Goal: Use online tool/utility: Utilize a website feature to perform a specific function

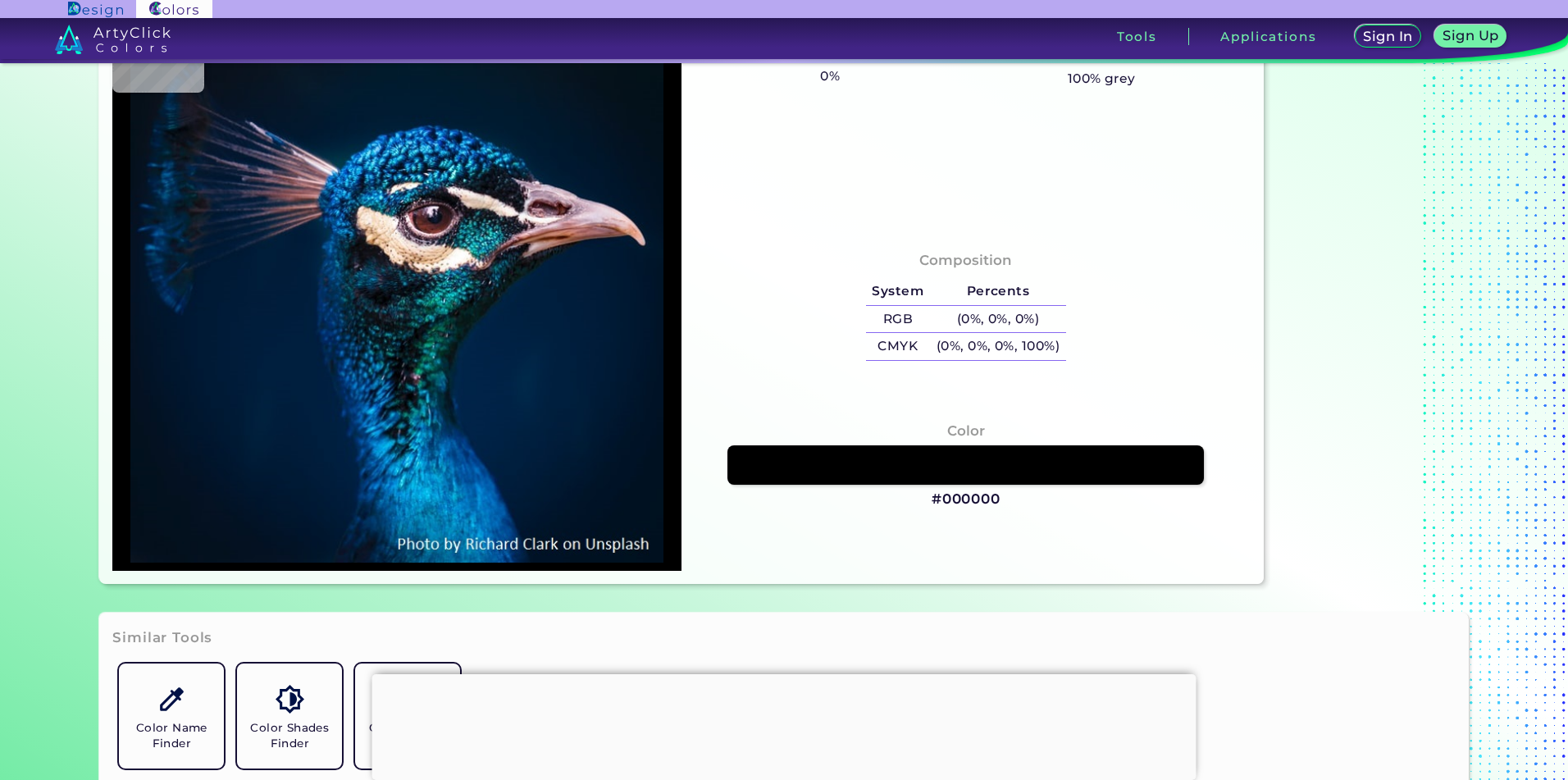
scroll to position [197, 0]
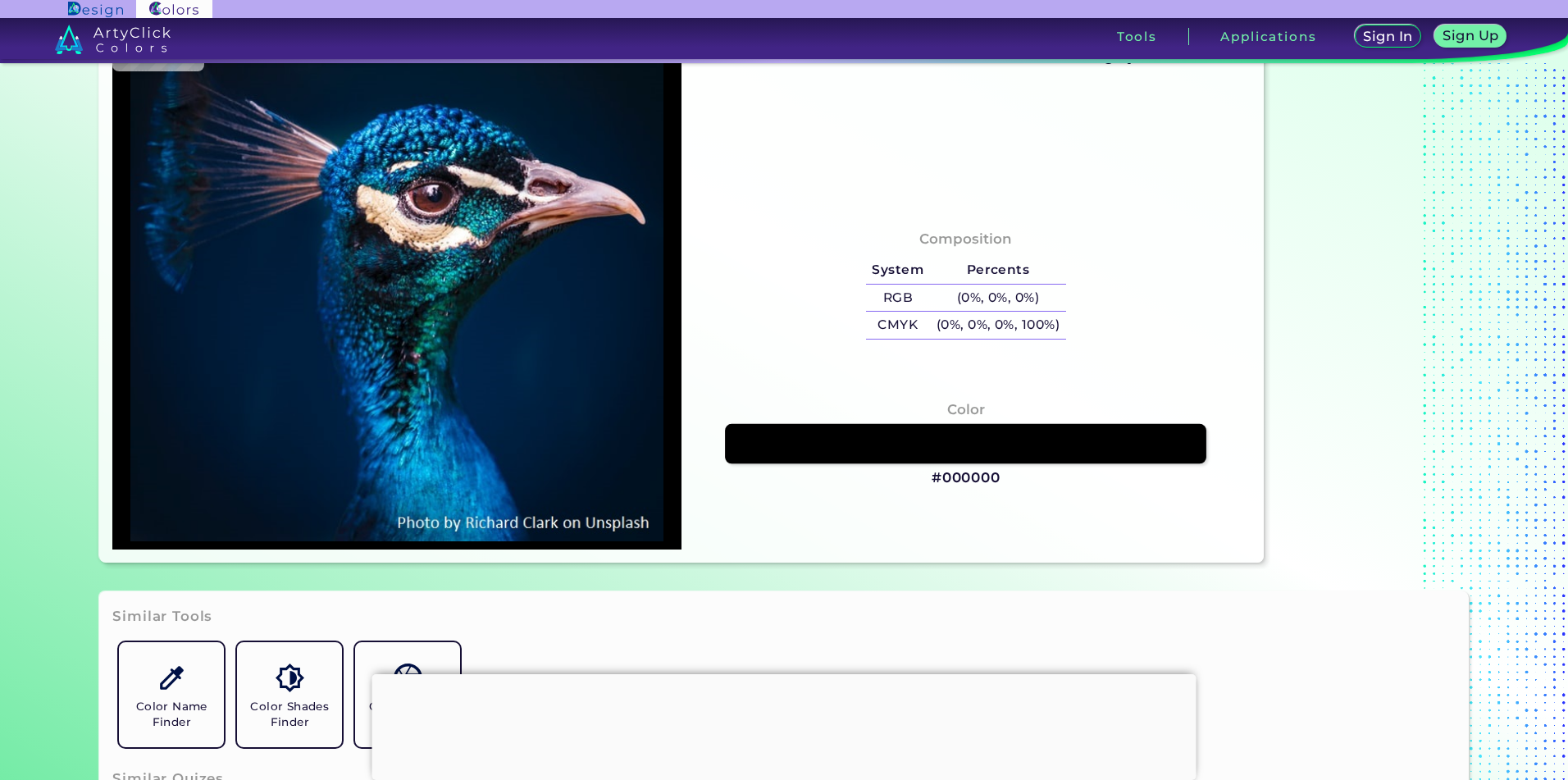
click at [912, 447] on link at bounding box center [966, 443] width 481 height 39
type input "#03192e"
type input "#03192E"
type input "#001b30"
type input "#001B30"
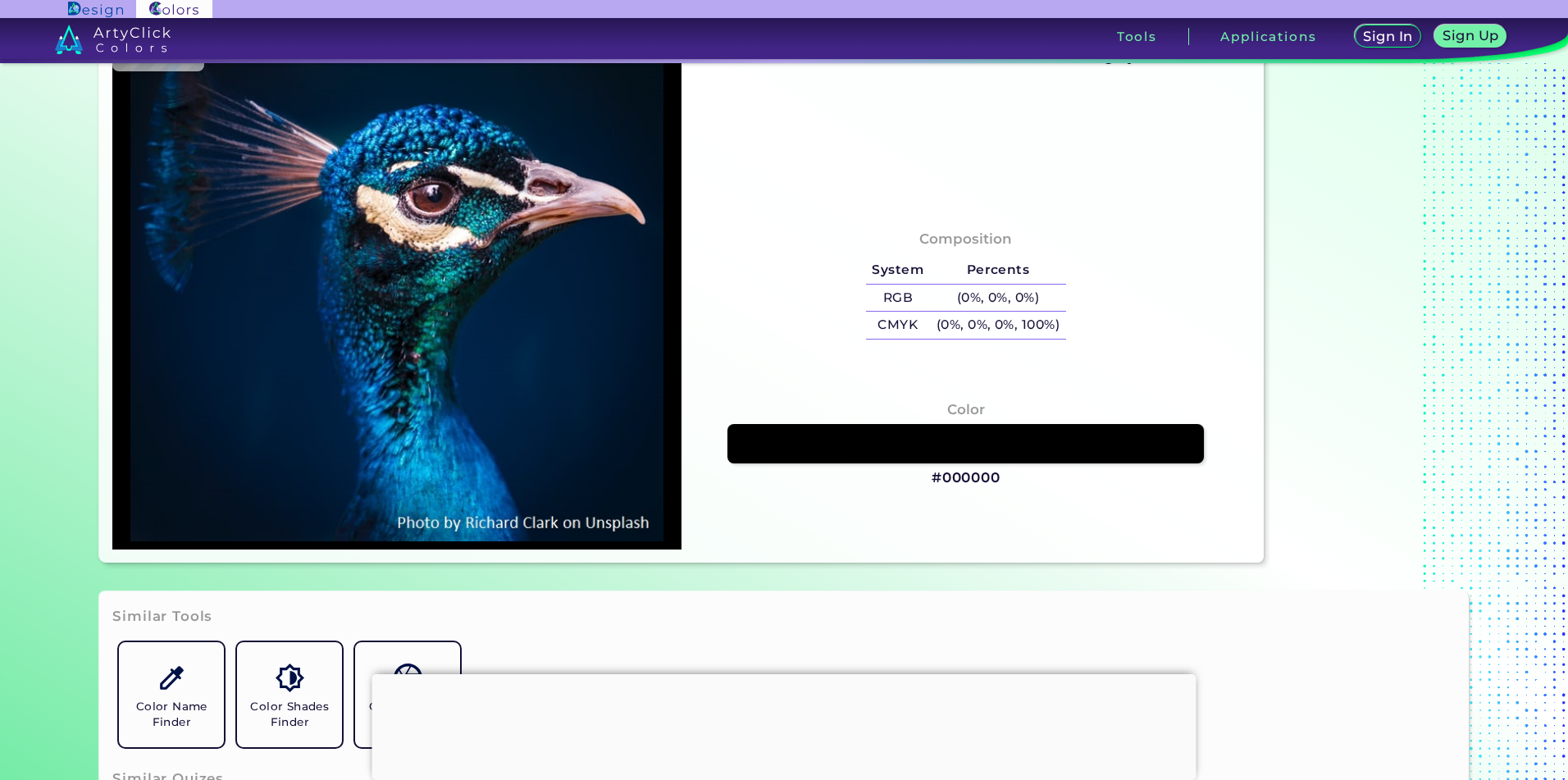
type input "#001c32"
type input "#001C32"
type input "#012138"
type input "#132f4b"
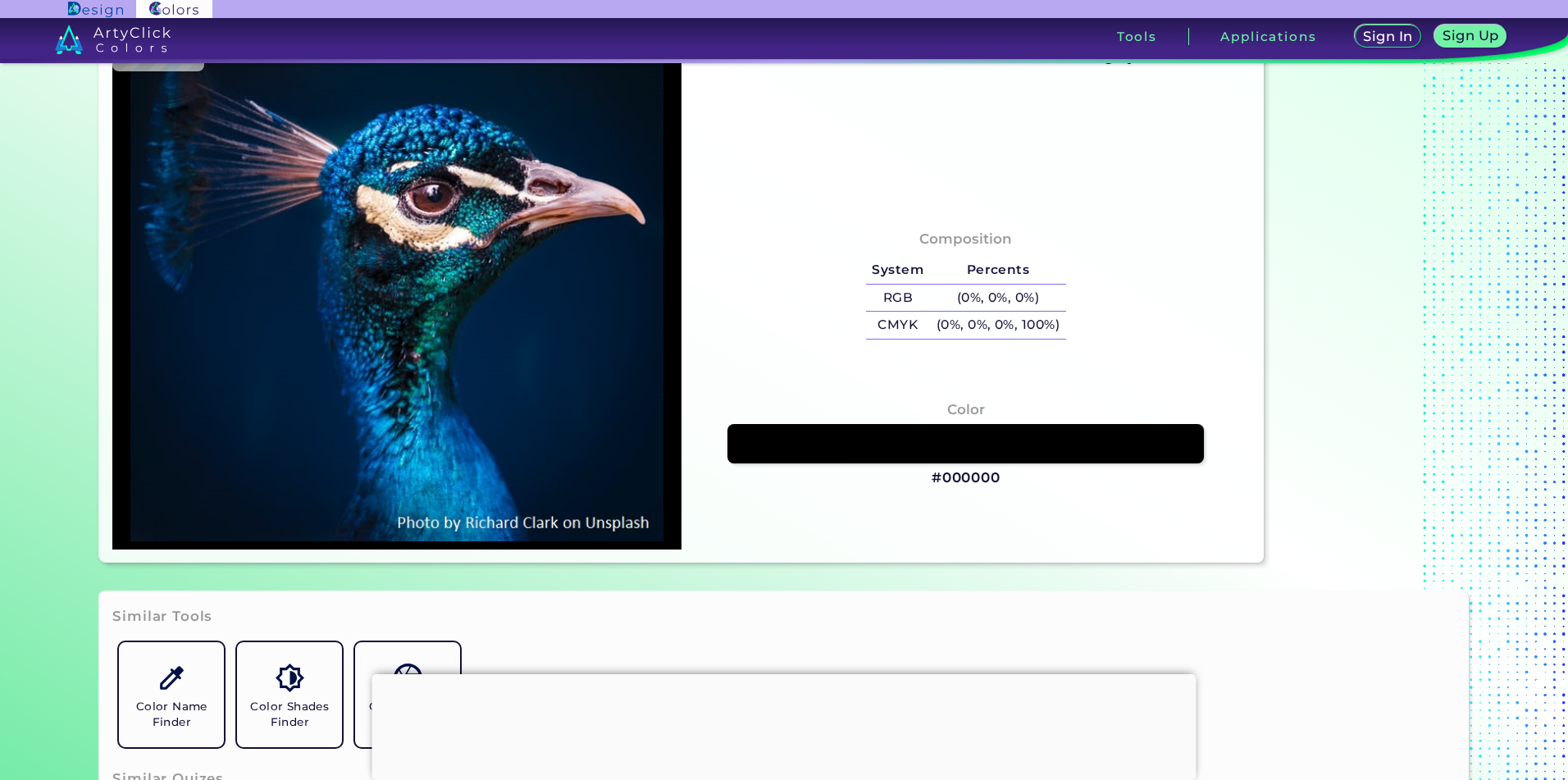
type input "#132F4B"
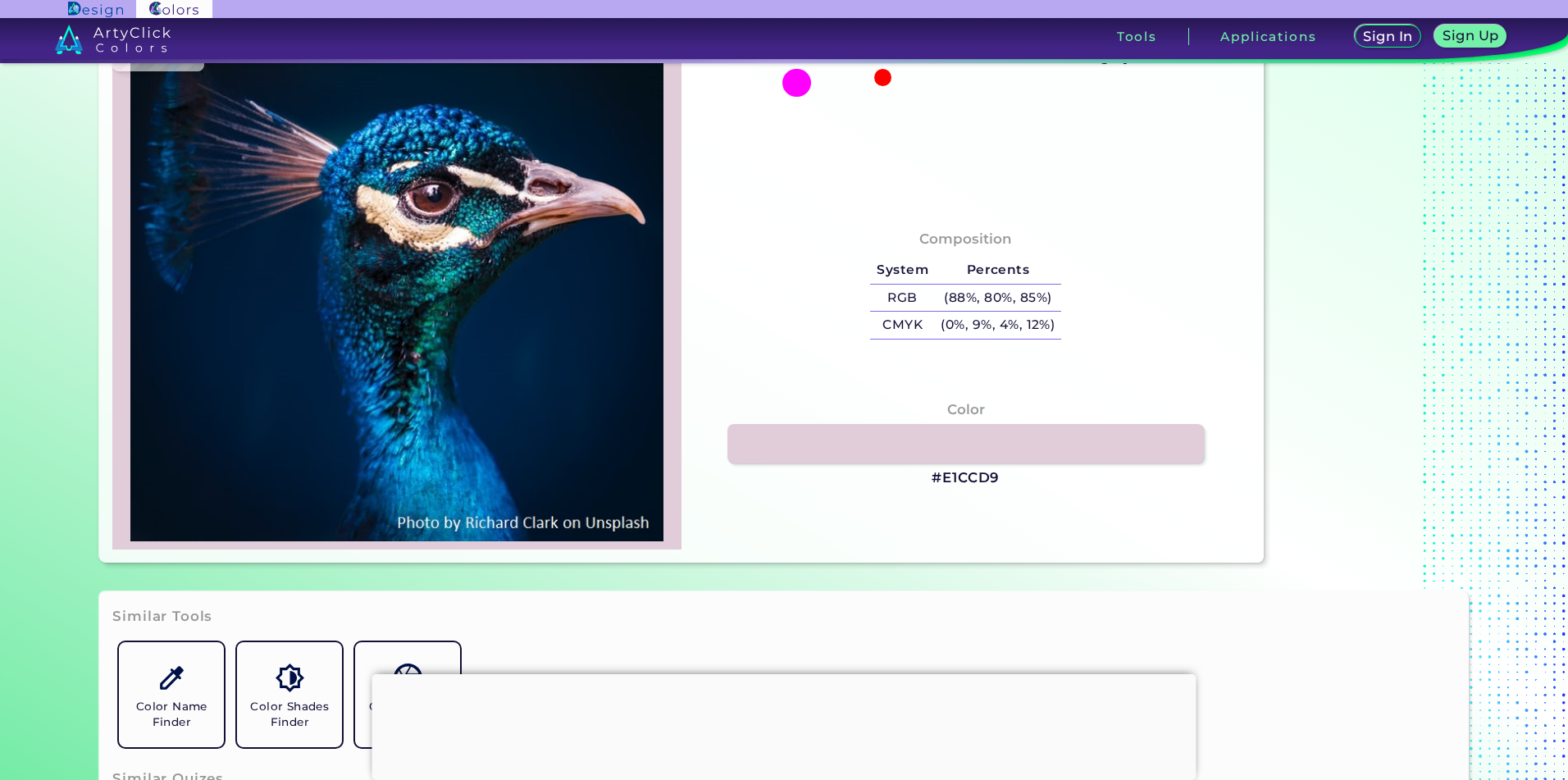
type input "#e1ccd9"
type input "#E1CCD9"
type input "#4e2222"
type input "#4E2222"
type input "#a5605a"
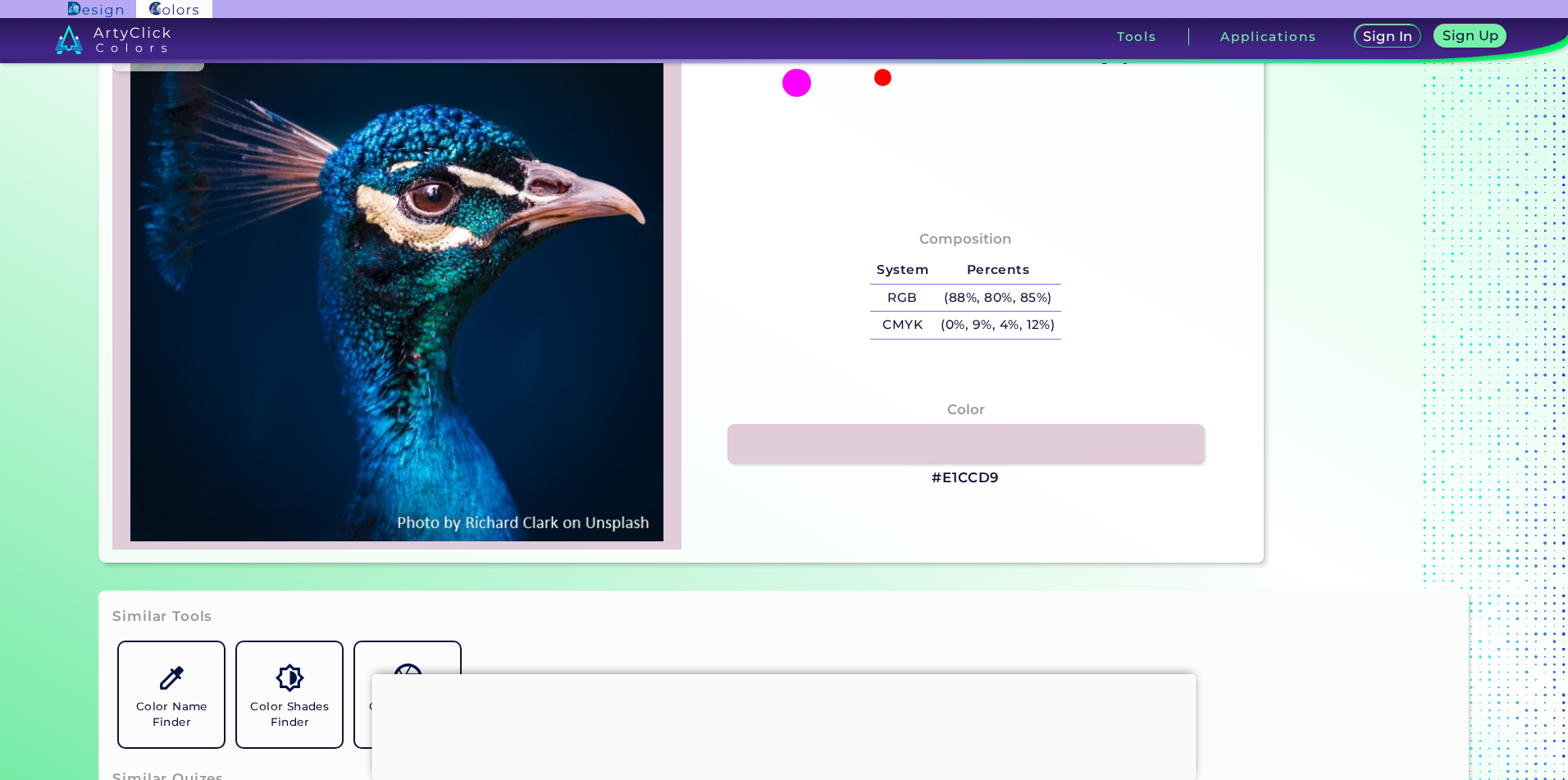
type input "#A5605A"
type input "#0f1616"
type input "#0F1616"
type input "#001b38"
type input "#001B38"
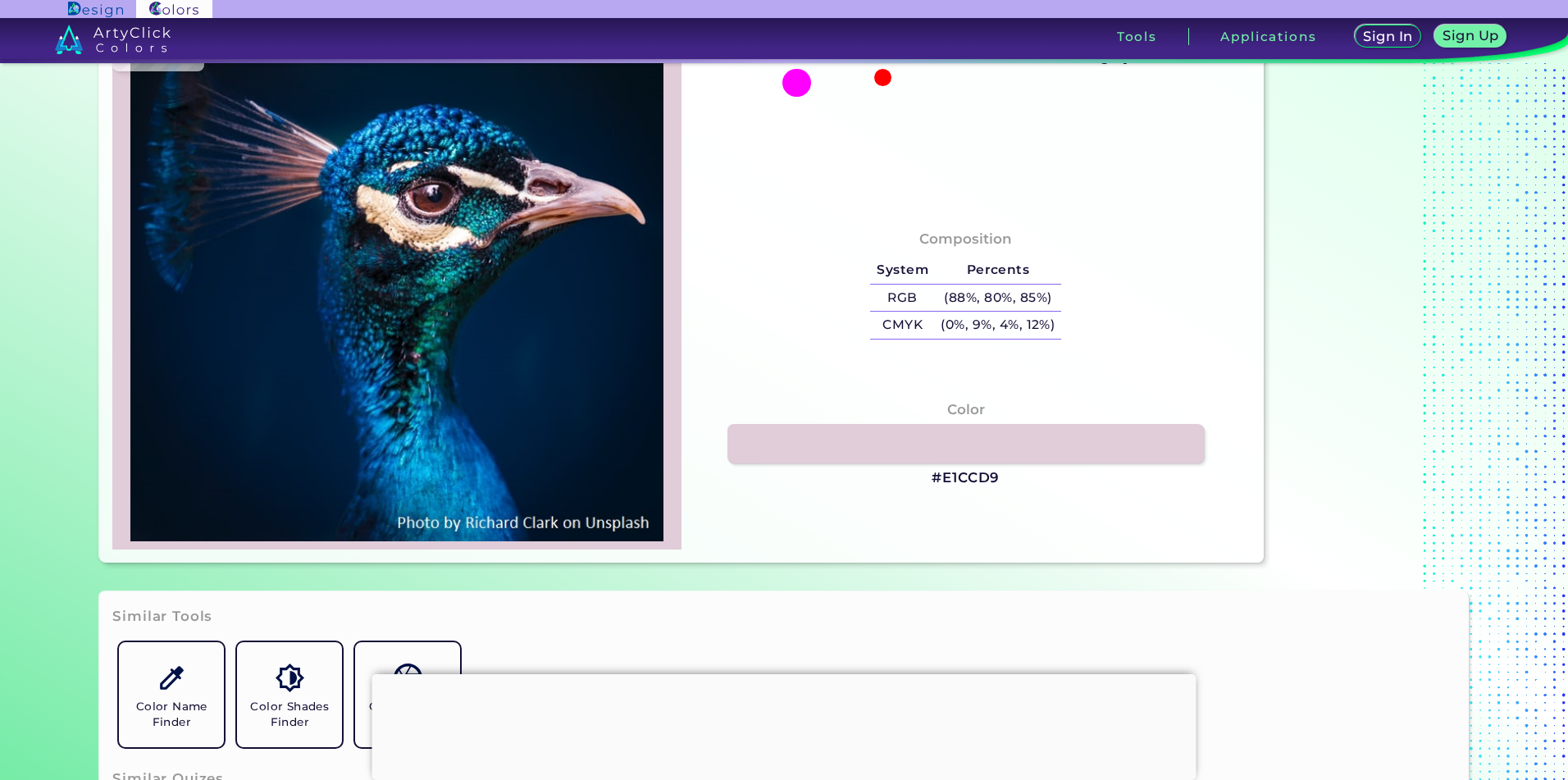
type input "#001b36"
type input "#001B36"
type input "#001b38"
type input "#001B38"
type input "#001a35"
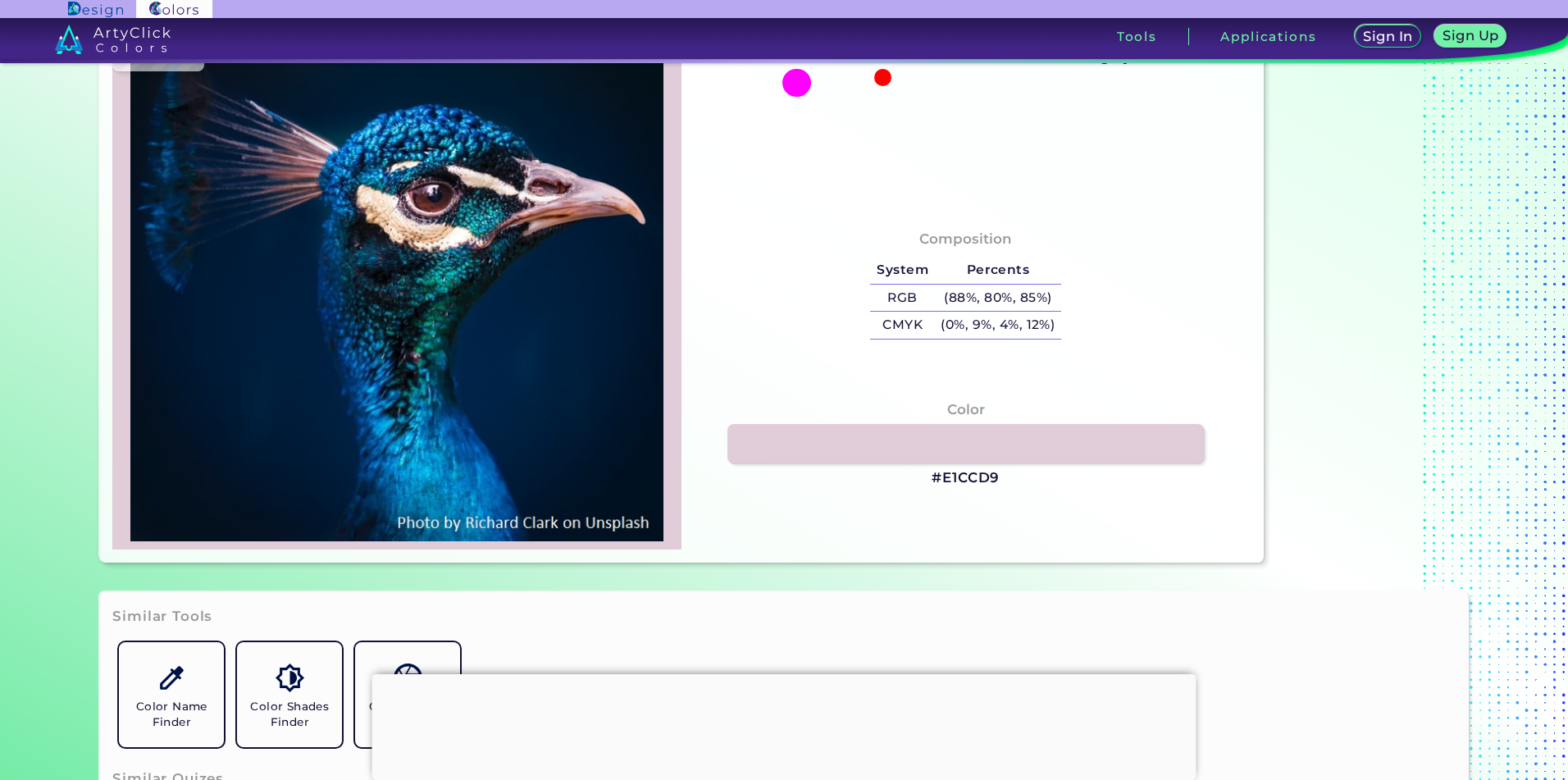
type input "#001A35"
type input "#001932"
type input "#001831"
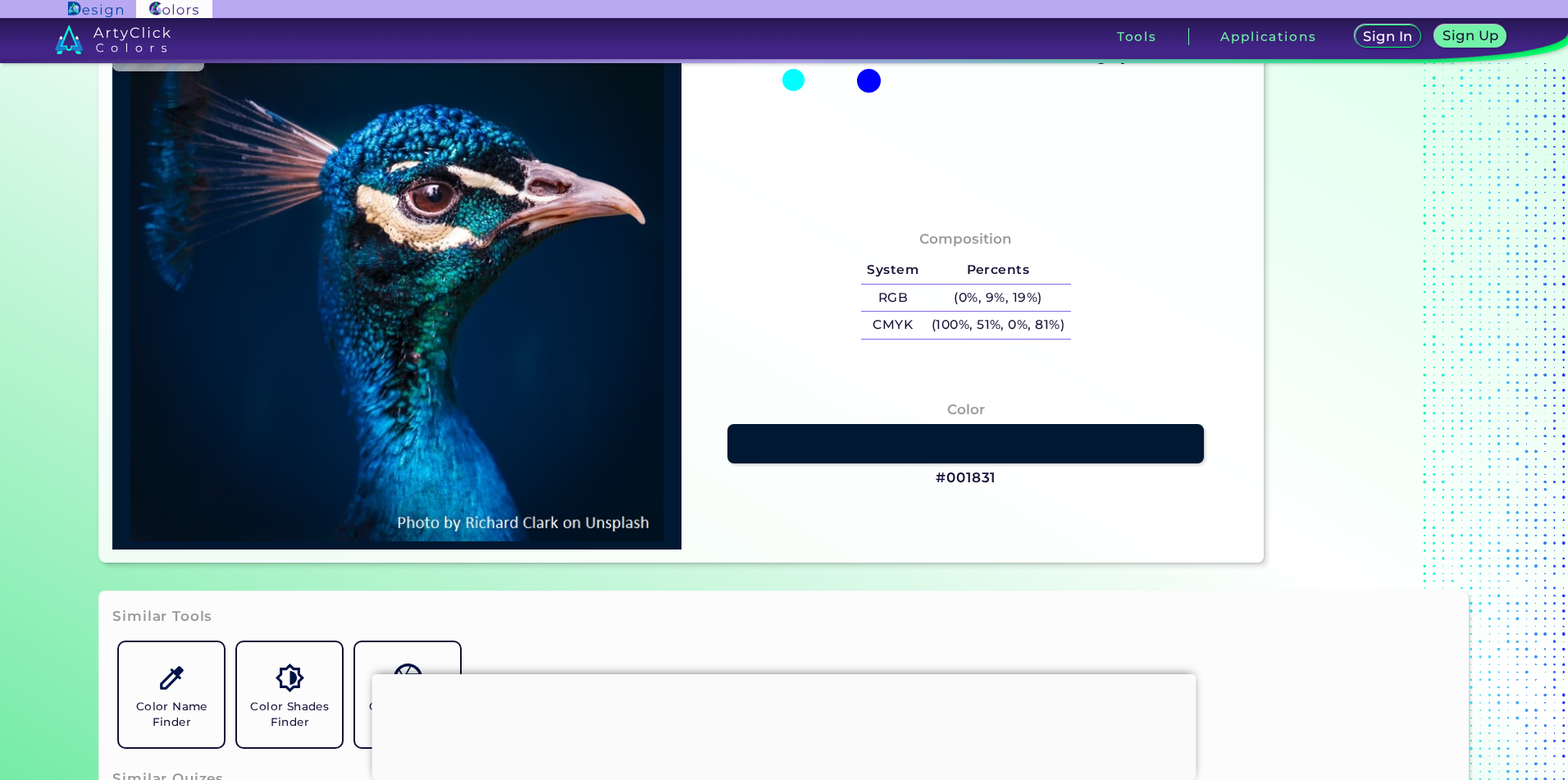
type input "#00172f"
type input "#00172F"
type input "#00162e"
type input "#00162E"
type input "#00162d"
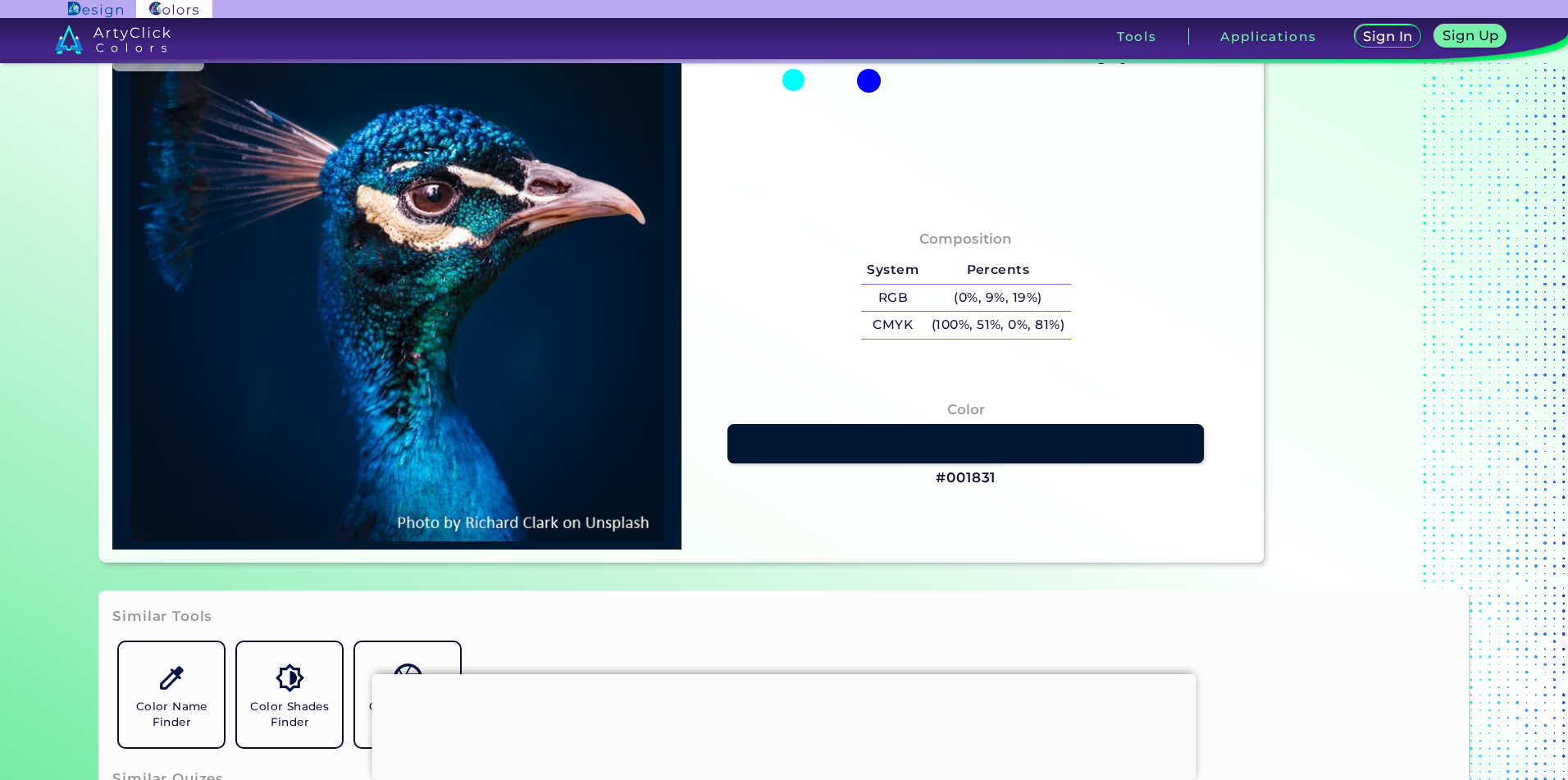
type input "#00162D"
type input "#00152c"
type input "#00152C"
type input "#001429"
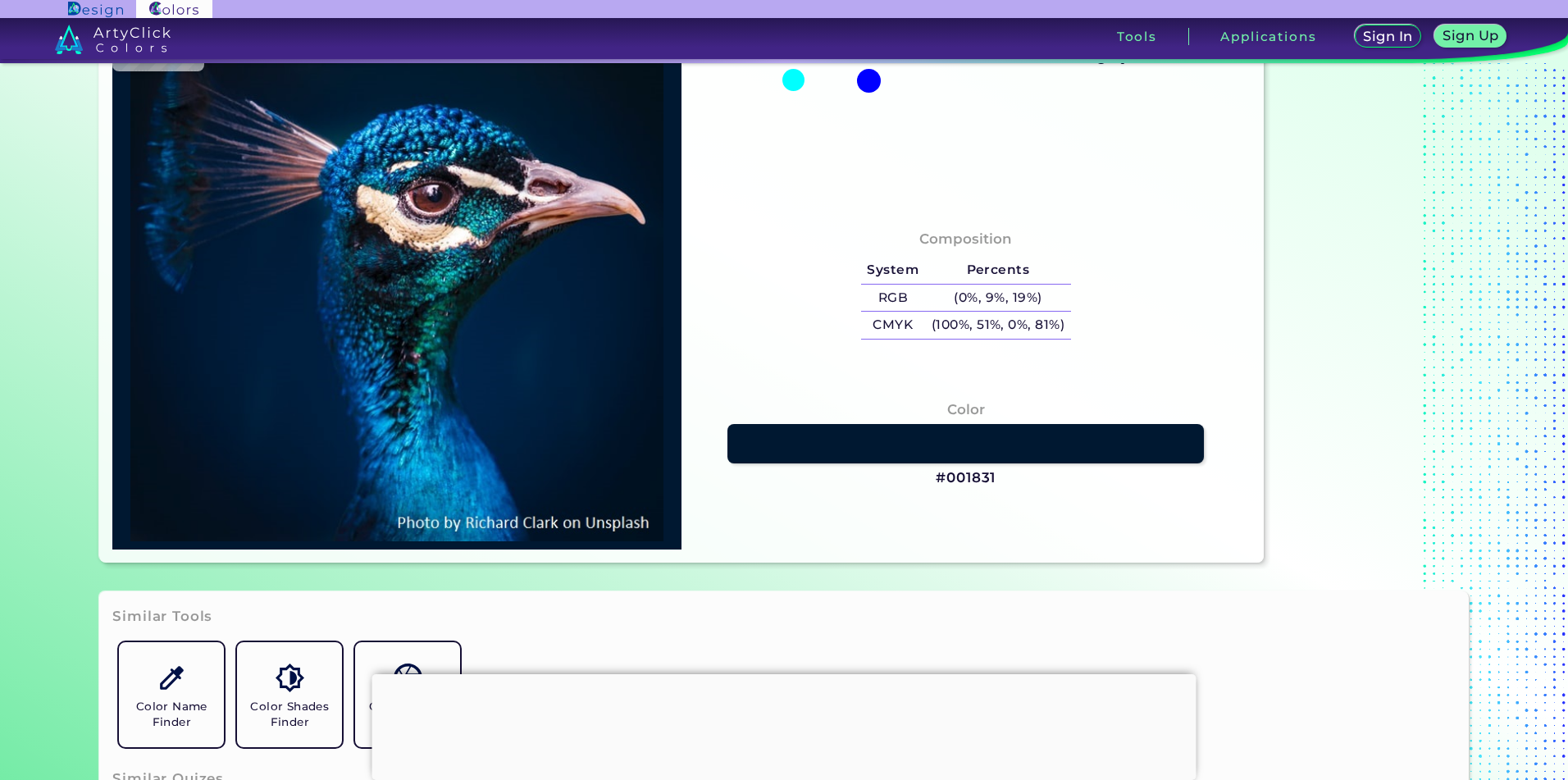
type input "#001327"
type input "#011327"
type input "#000000"
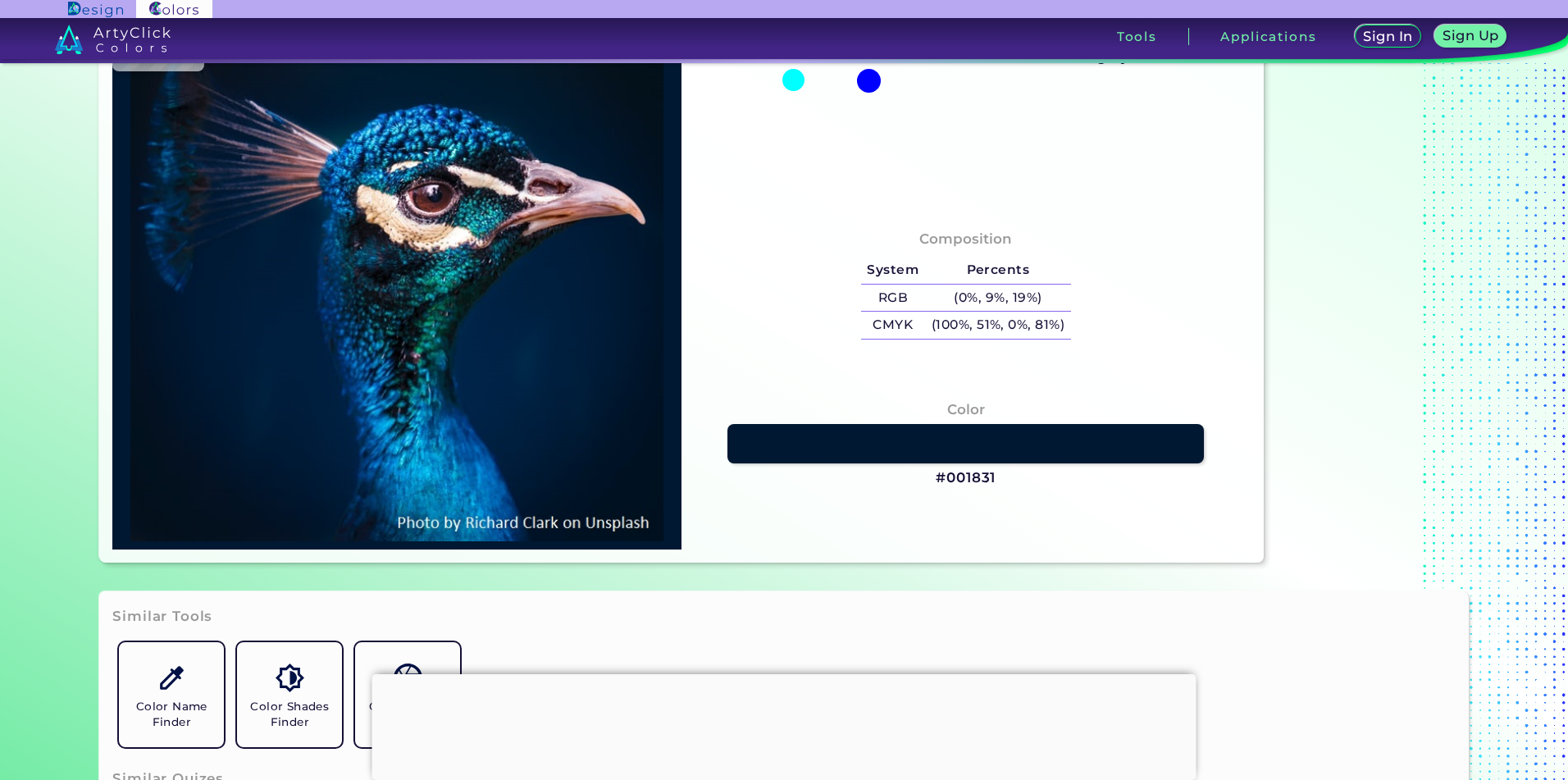
type input "#000000"
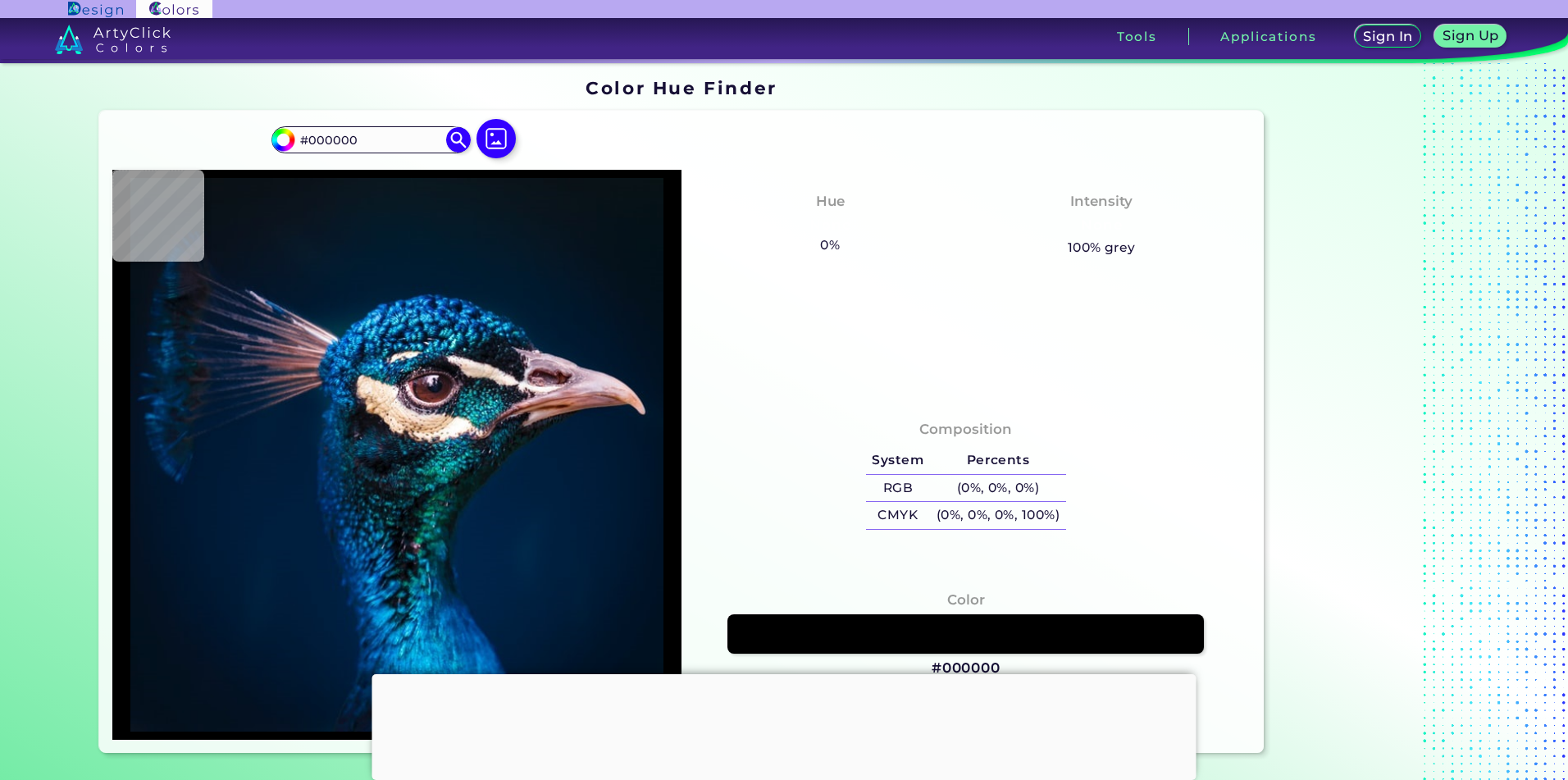
scroll to position [0, 0]
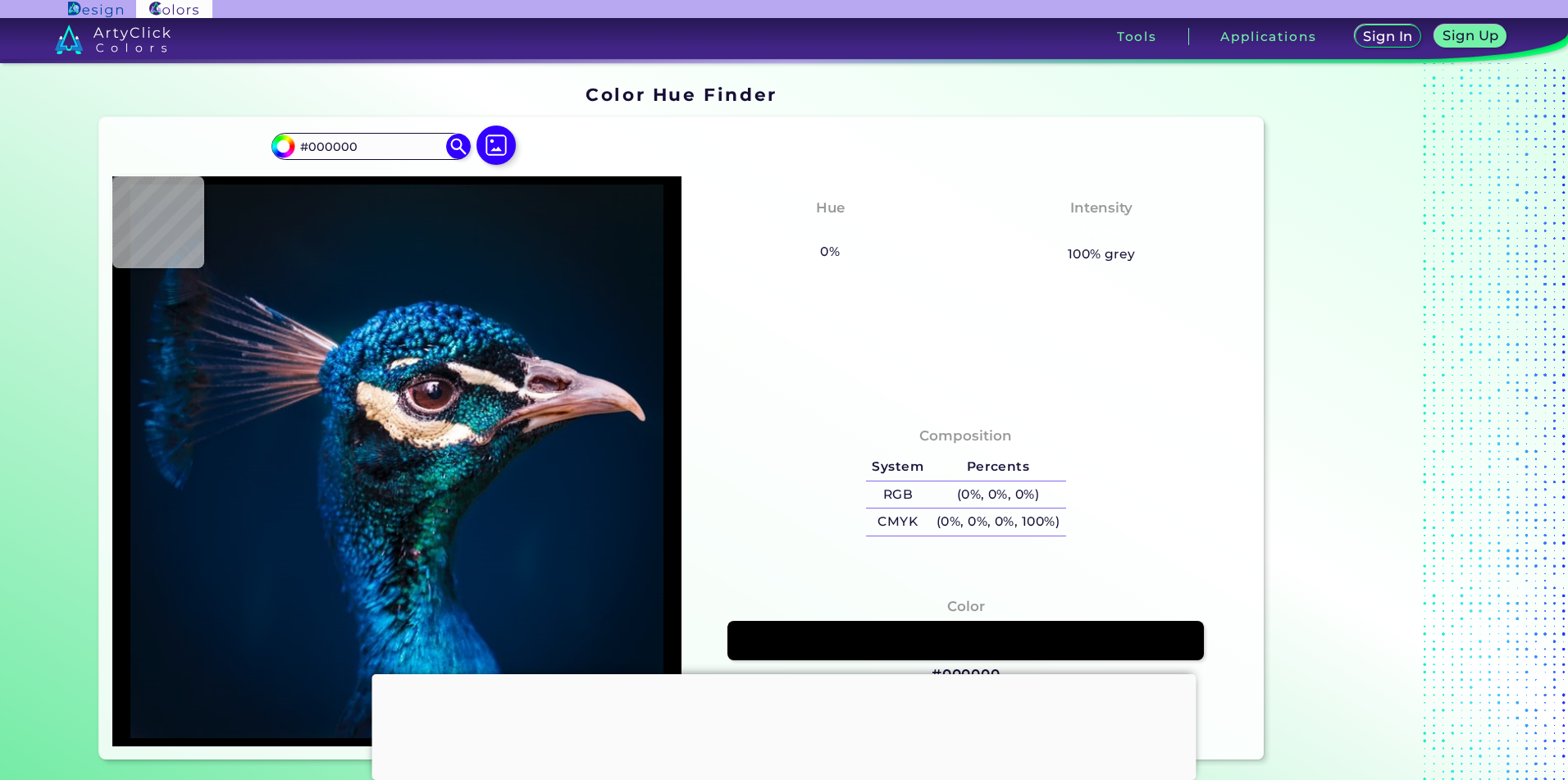
type input "#011120"
type input "#011224"
type input "#00182e"
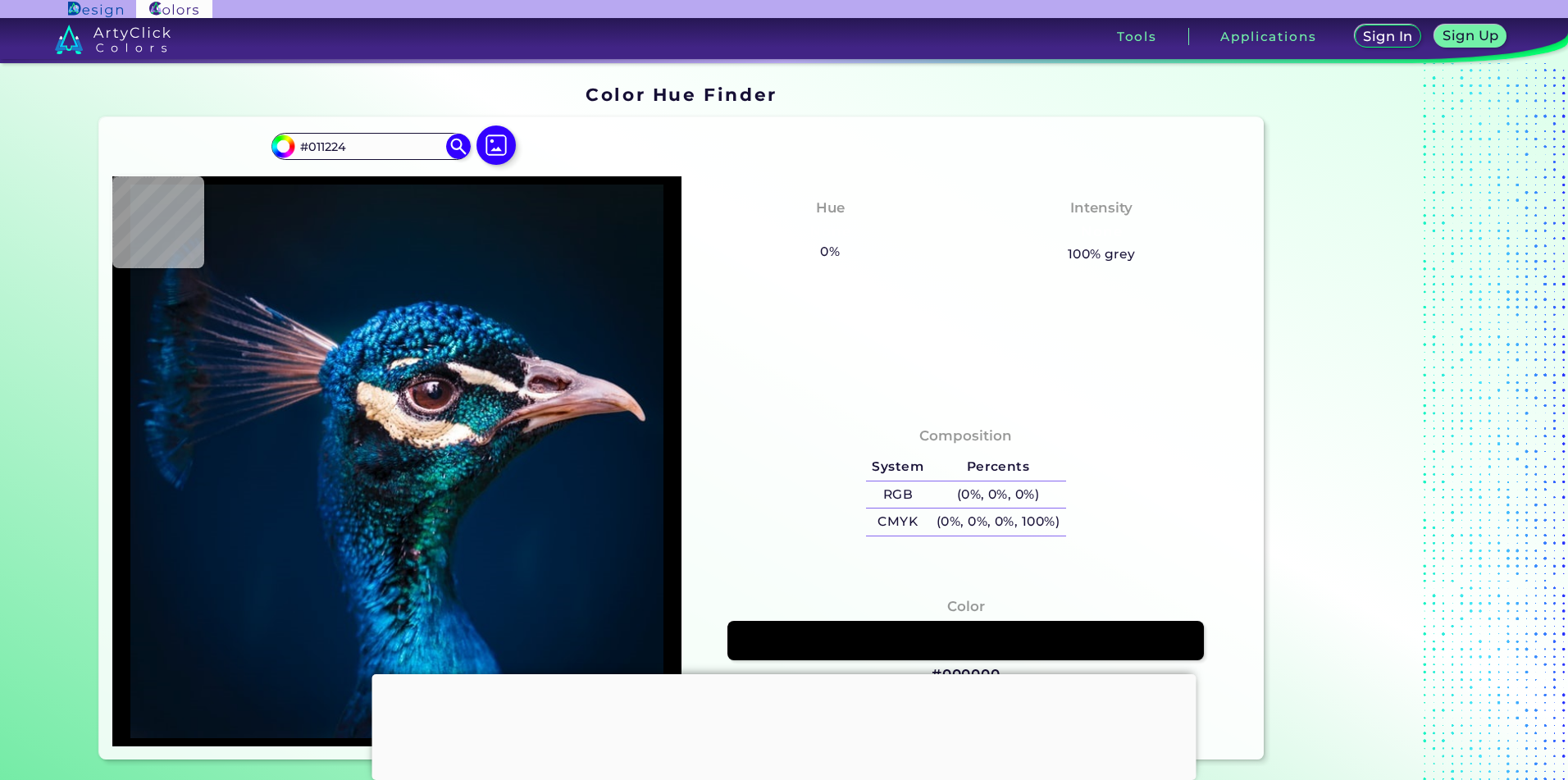
type input "#00182E"
type input "#011b36"
type input "#011B36"
type input "#d2c0d0"
type input "#D2C0D0"
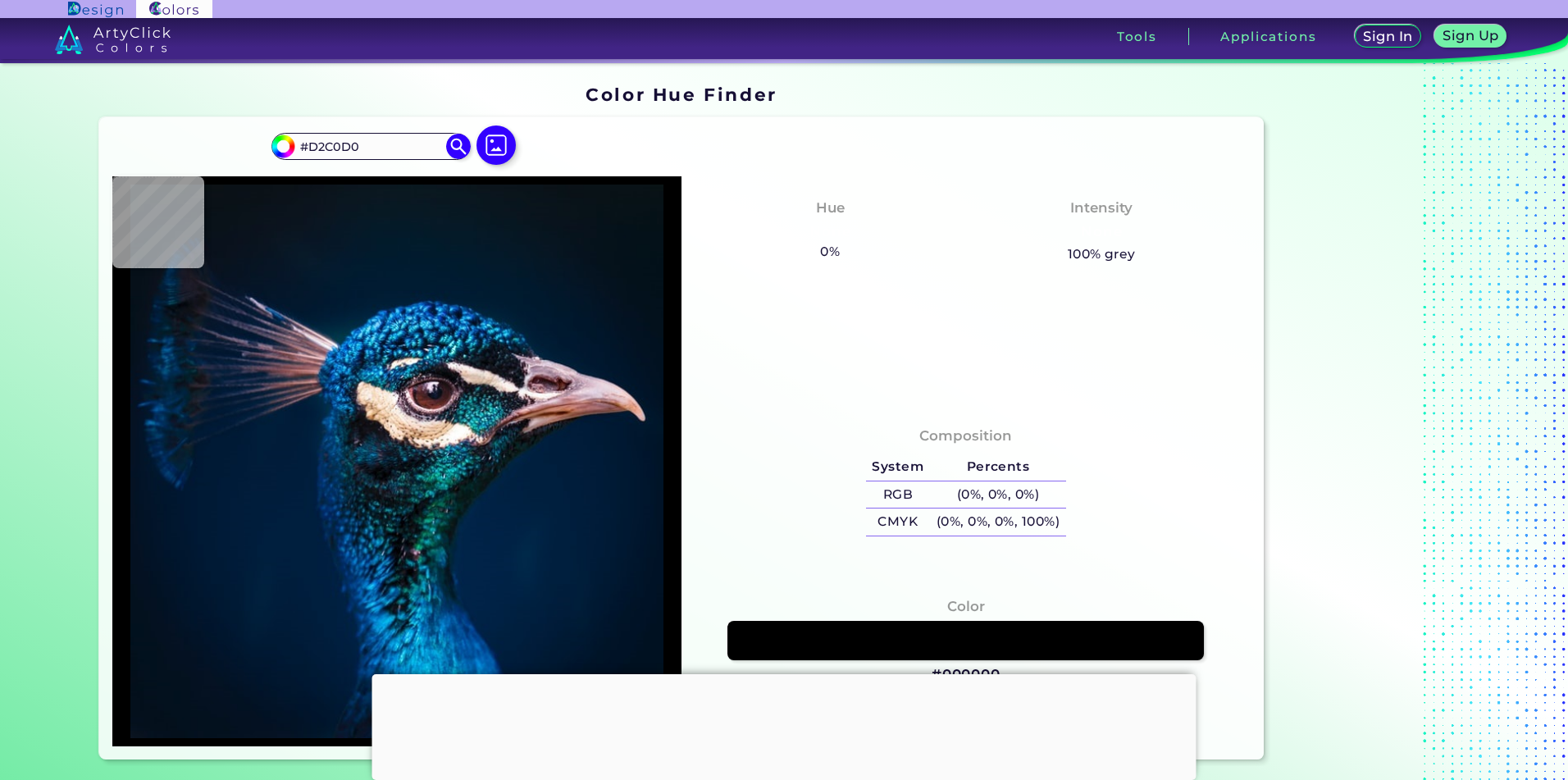
type input "#bb9fb3"
type input "#BB9FB3"
type input "#0f151f"
type input "#0F151F"
type input "#021222"
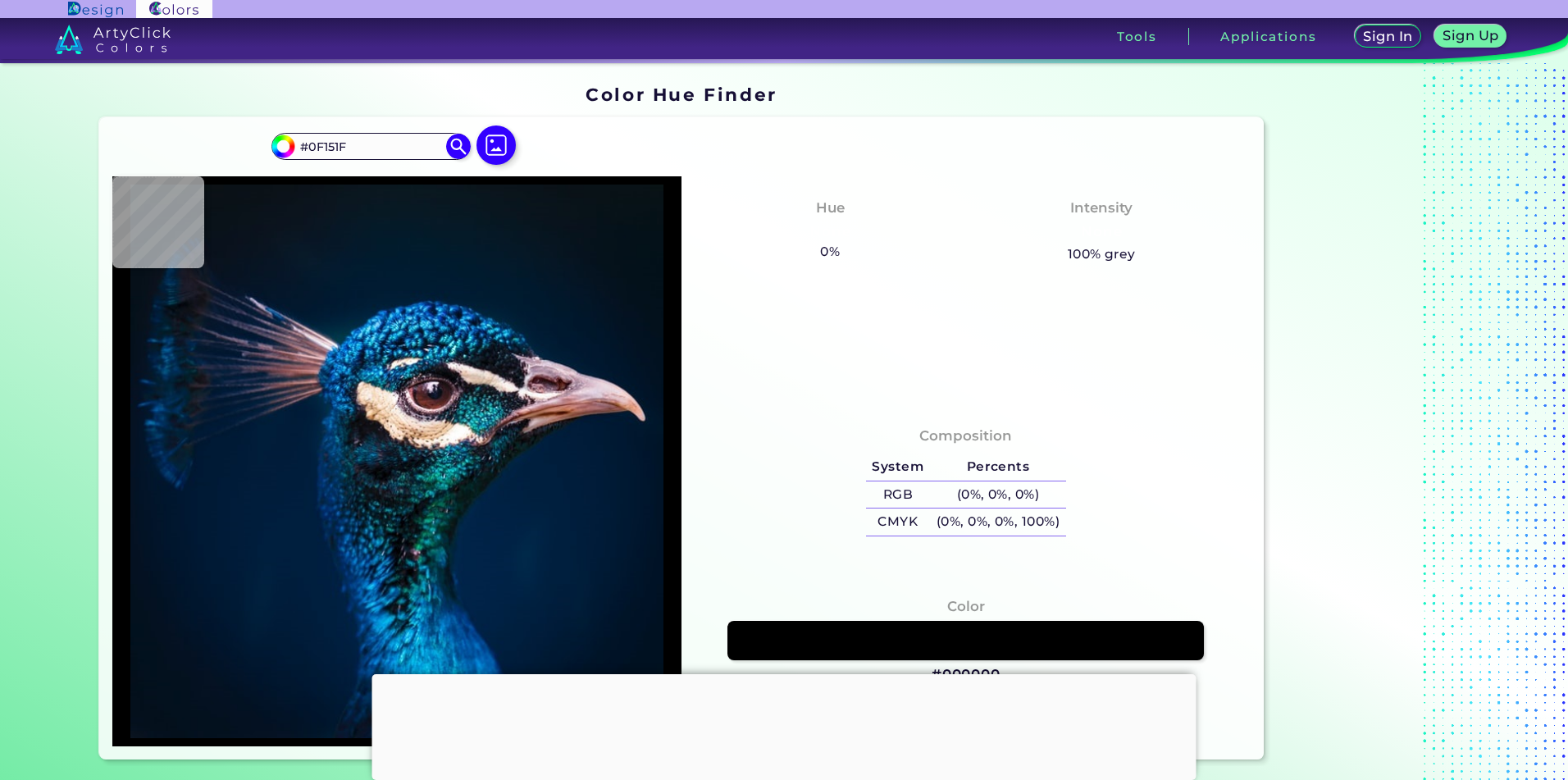
type input "#021222"
type input "#03376b"
type input "#03376B"
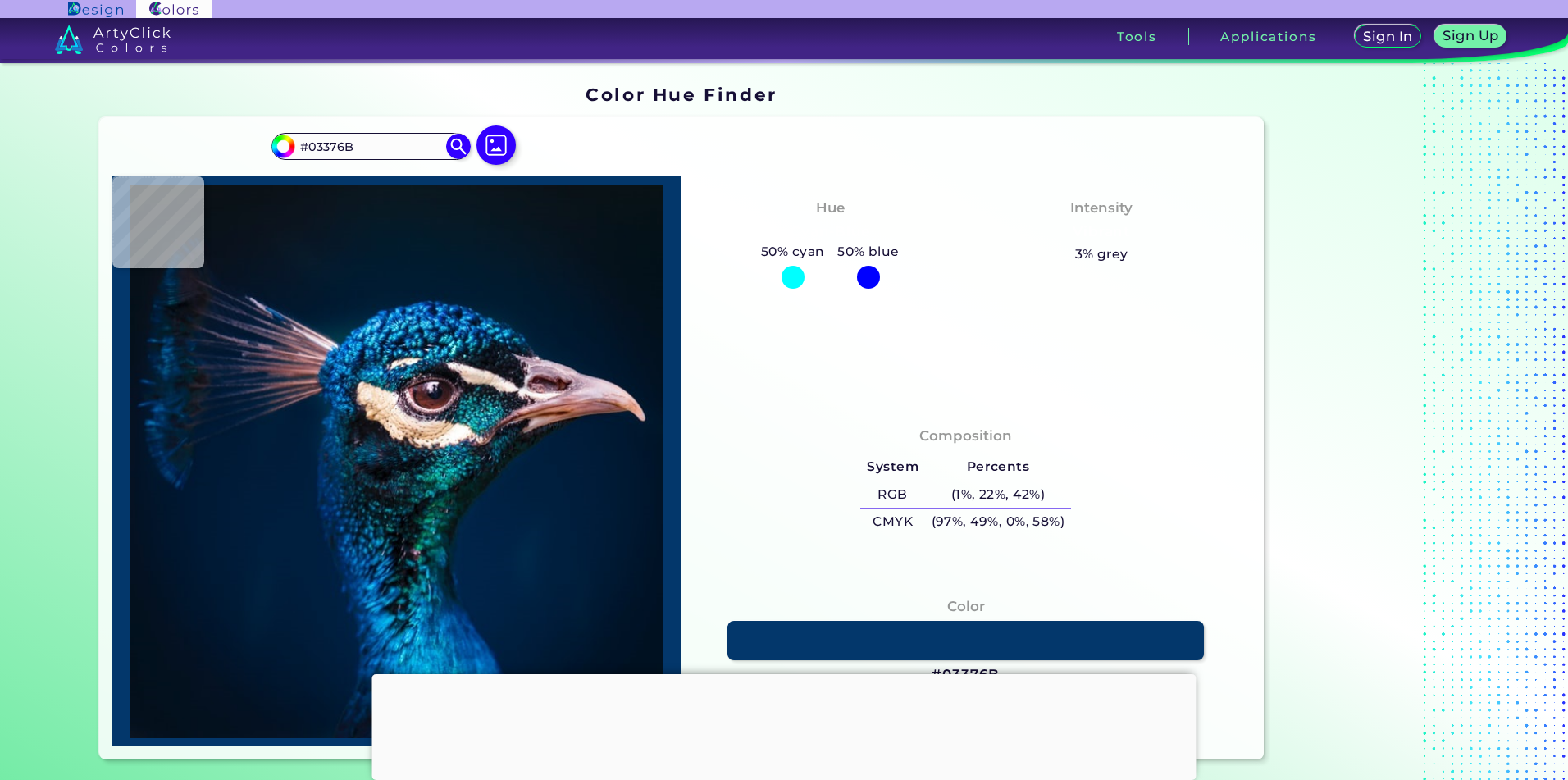
type input "#0f203b"
type input "#0F203B"
type input "#158ace"
type input "#158ACE"
type input "#041933"
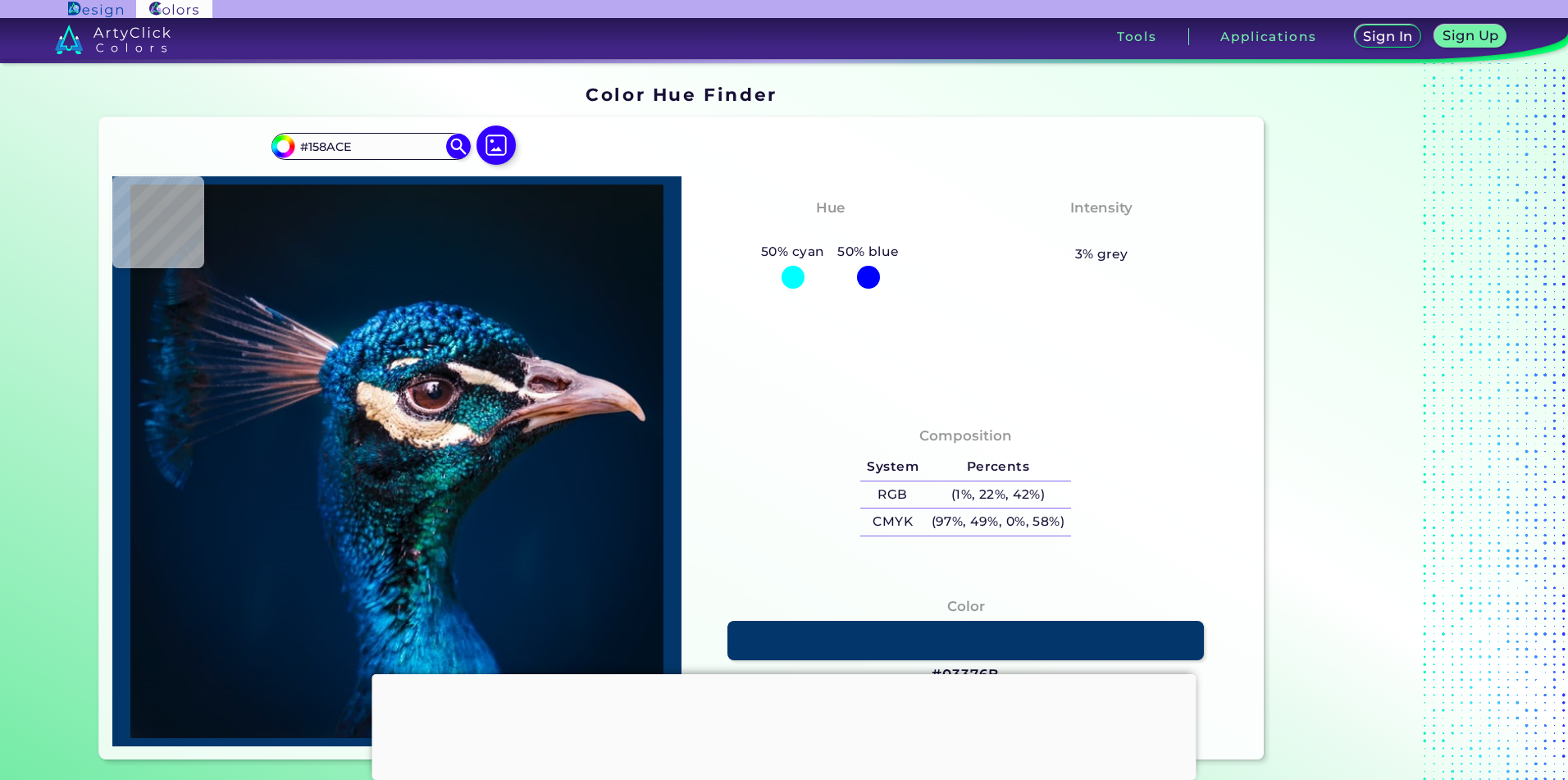
type input "#041933"
type input "#128ebf"
type input "#128EBF"
type input "#30b1e3"
type input "#30B1E3"
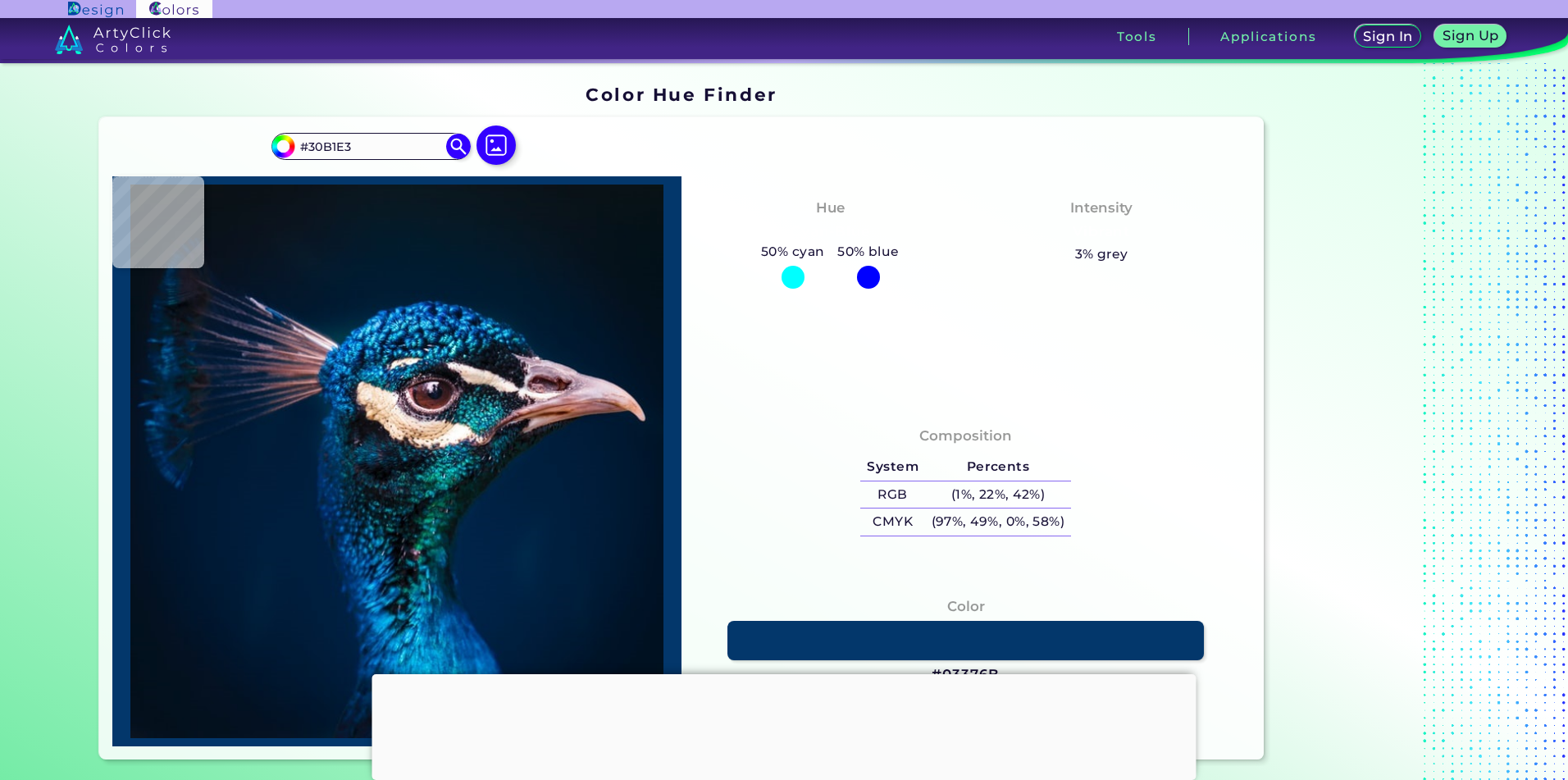
type input "#055bb8"
type input "#055BB8"
type input "#00243c"
type input "#00243C"
type input "#001e36"
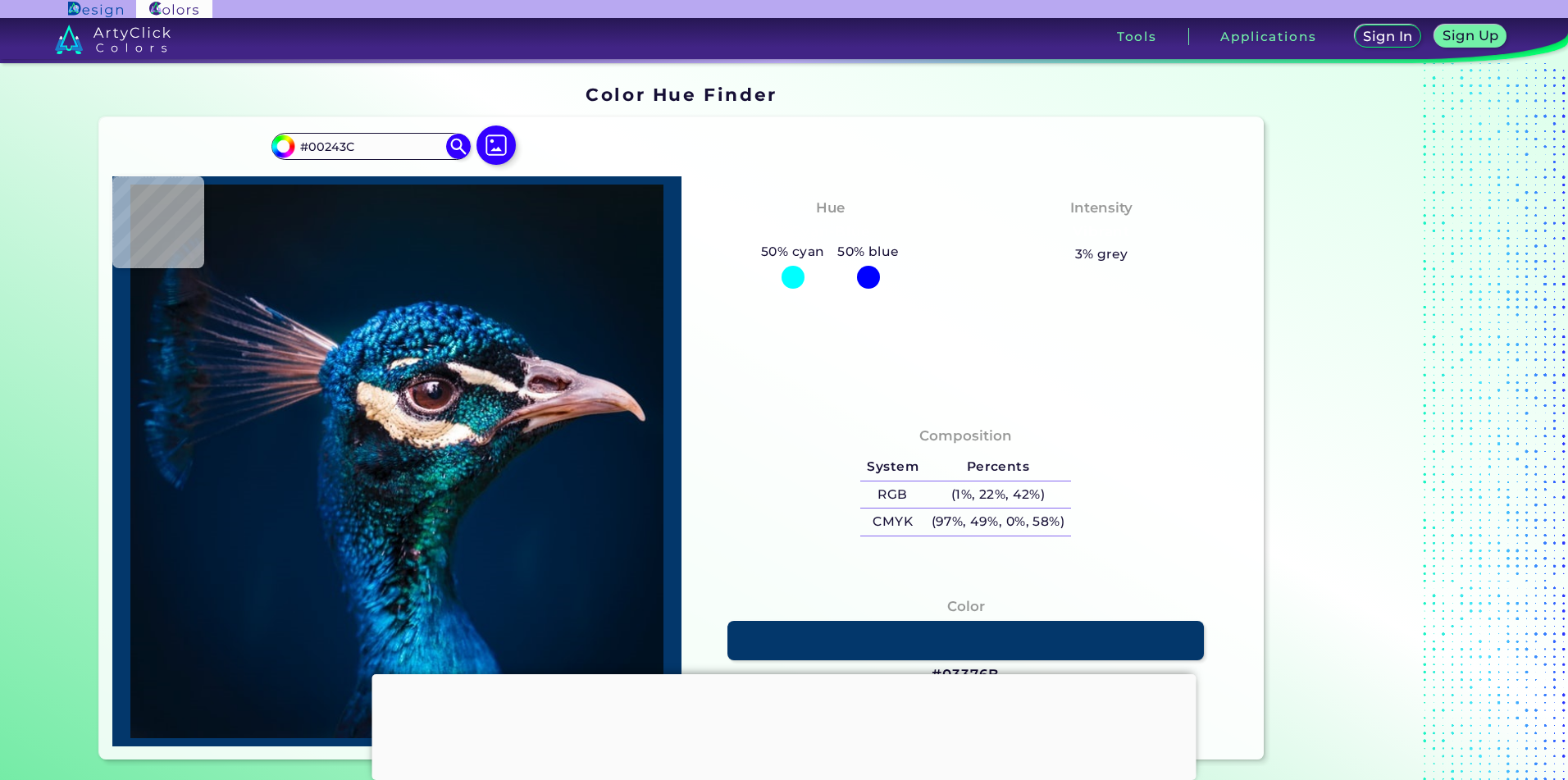
type input "#001E36"
type input "#011b32"
type input "#011B32"
type input "#02192d"
type input "#02192D"
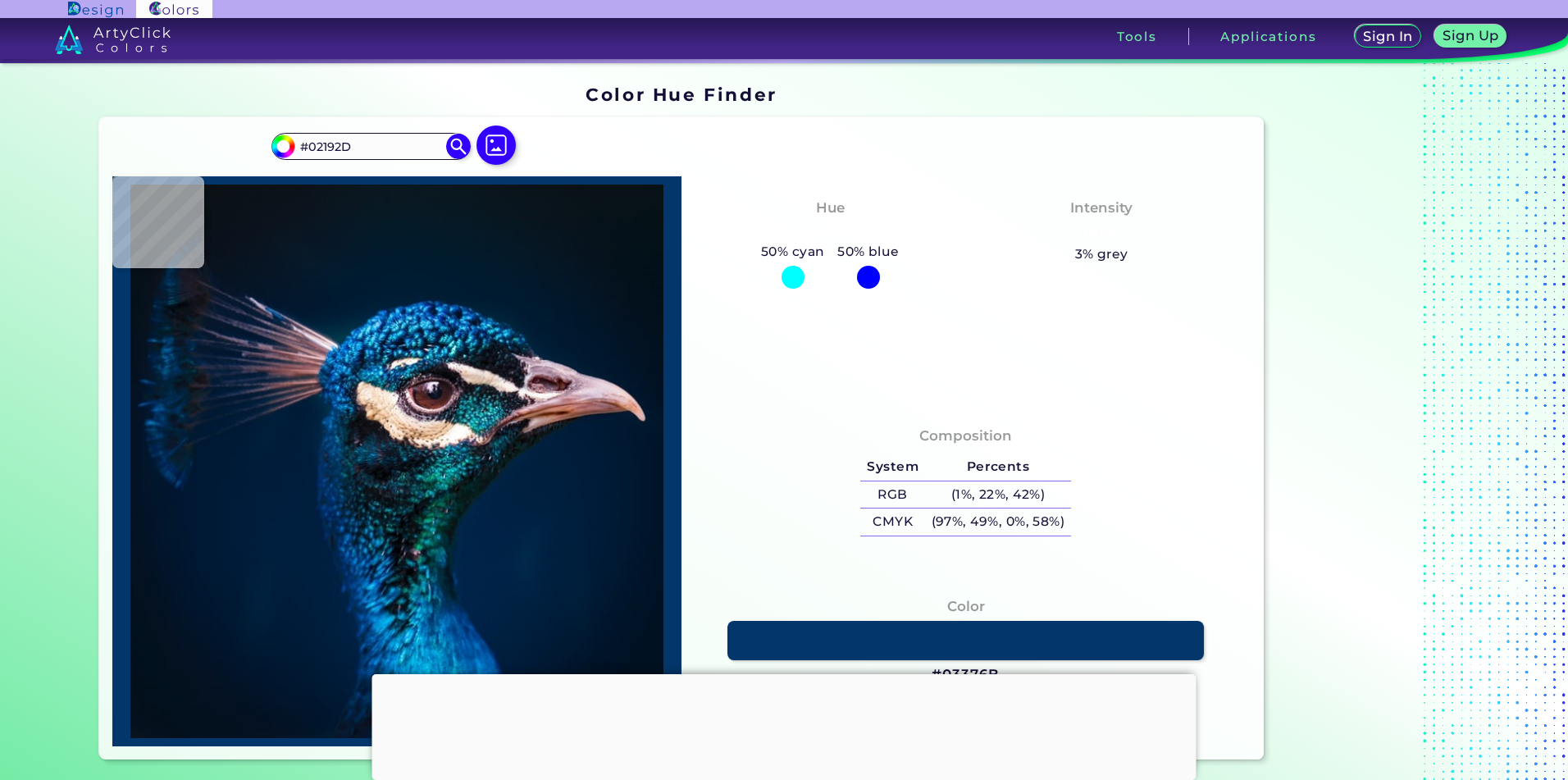
type input "#091c3b"
type input "#091C3B"
type input "#303e5b"
type input "#303E5B"
type input "#08152a"
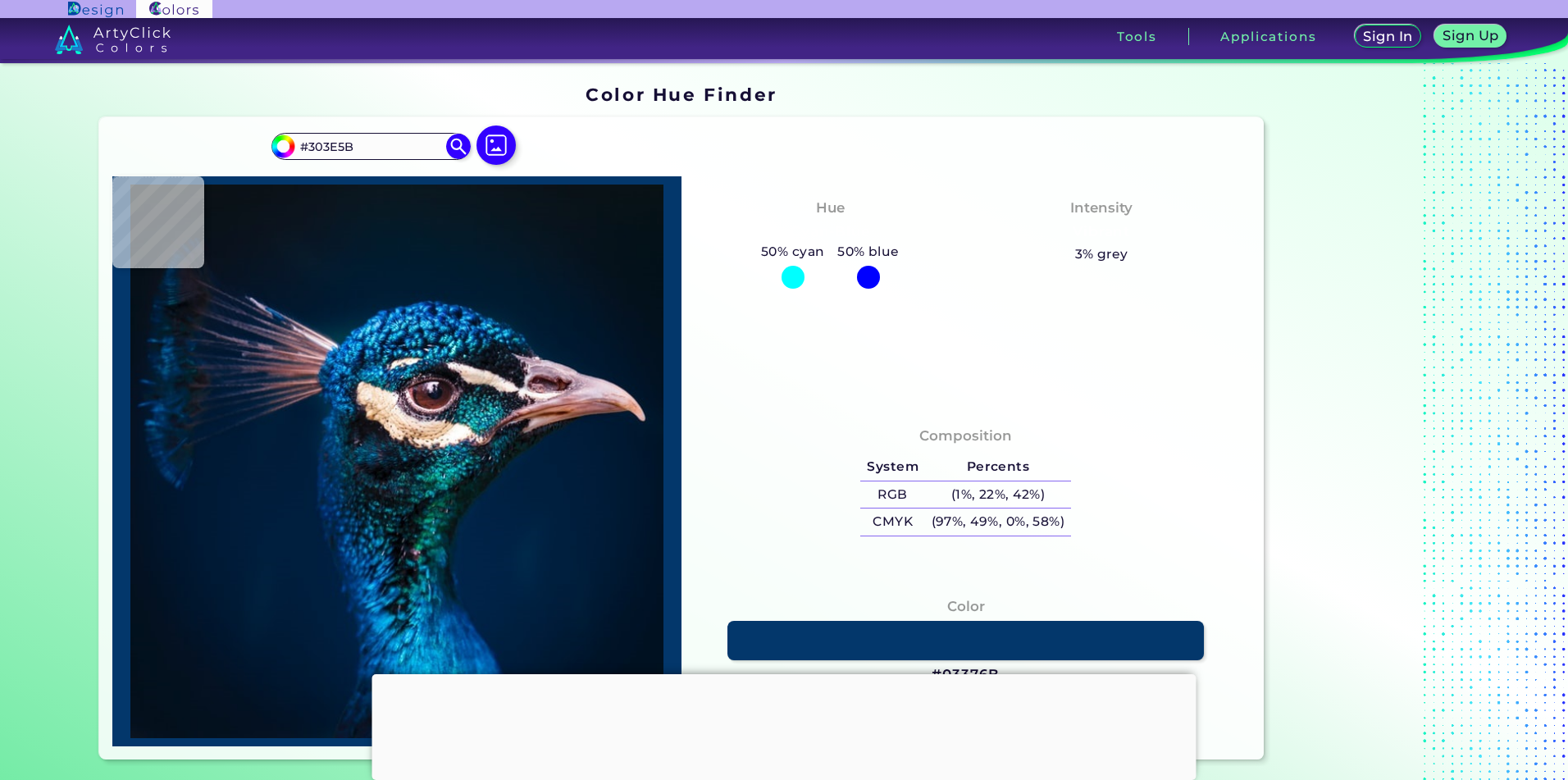
type input "#08152A"
type input "#23202c"
type input "#23202C"
type input "#1e1b26"
type input "#1E1B26"
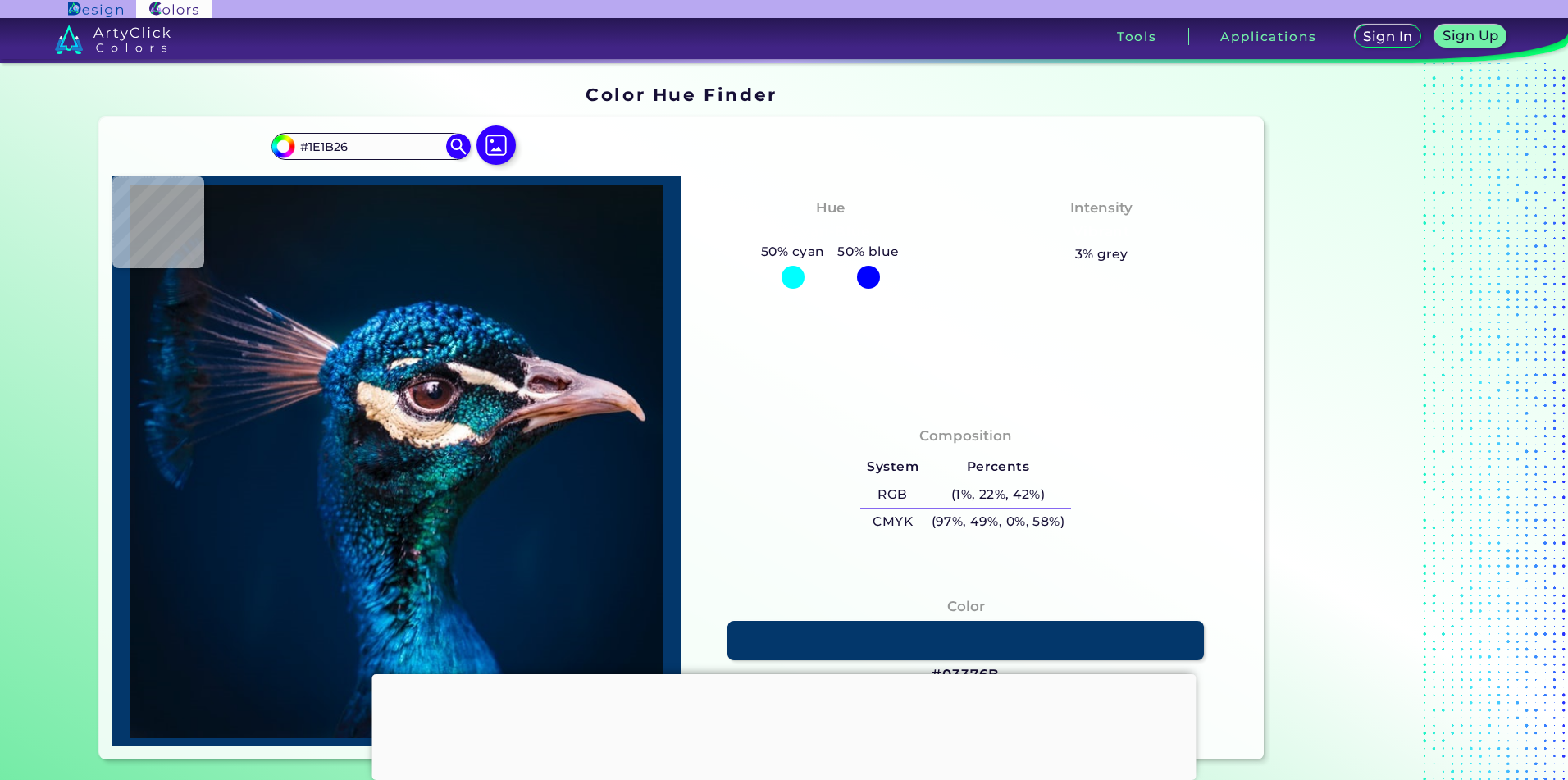
type input "#191724"
type input "#081c2f"
type input "#081C2F"
type input "#031d34"
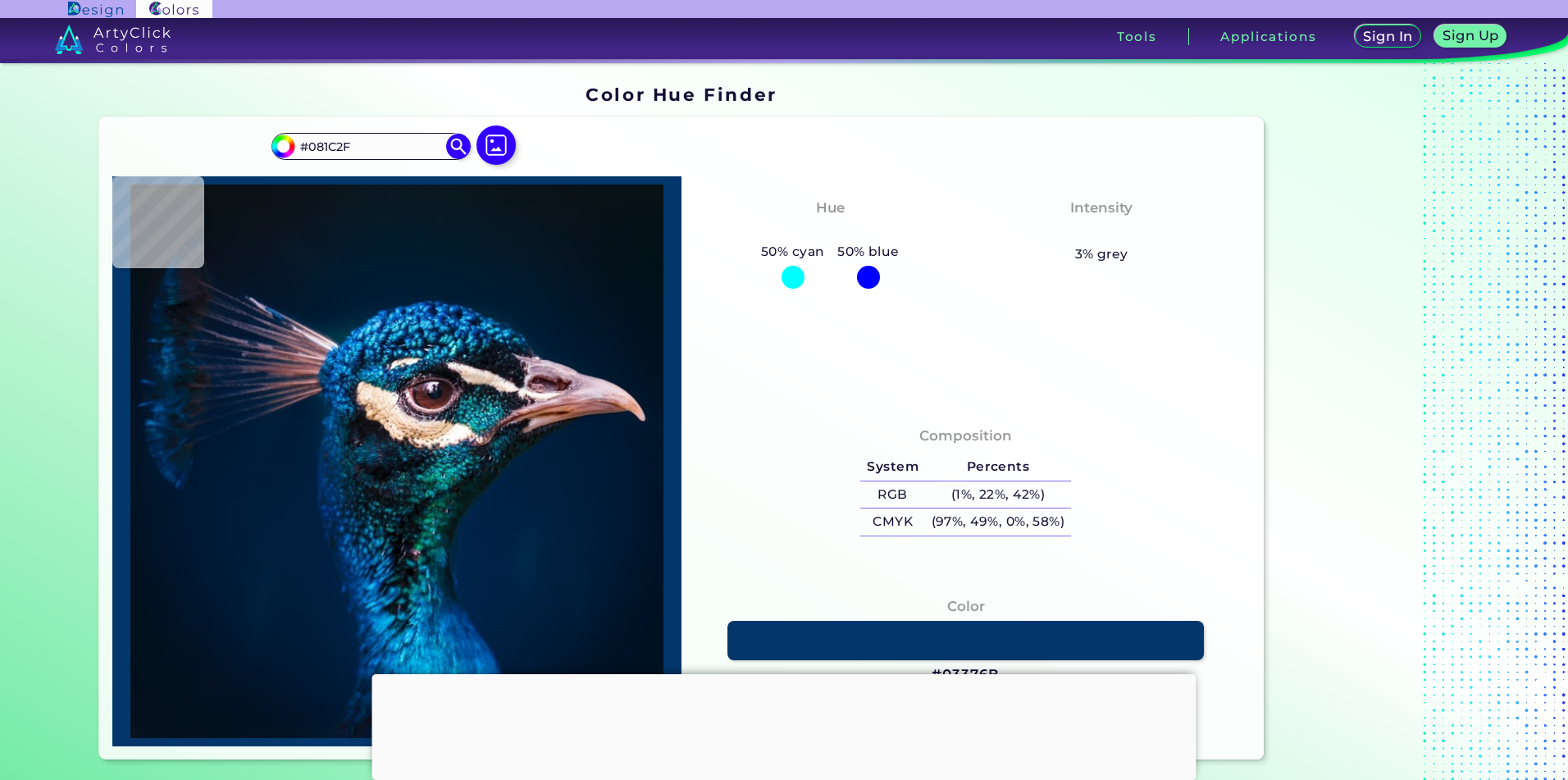
type input "#031D34"
type input "#021f38"
type input "#021F38"
type input "#021f39"
type input "#021F39"
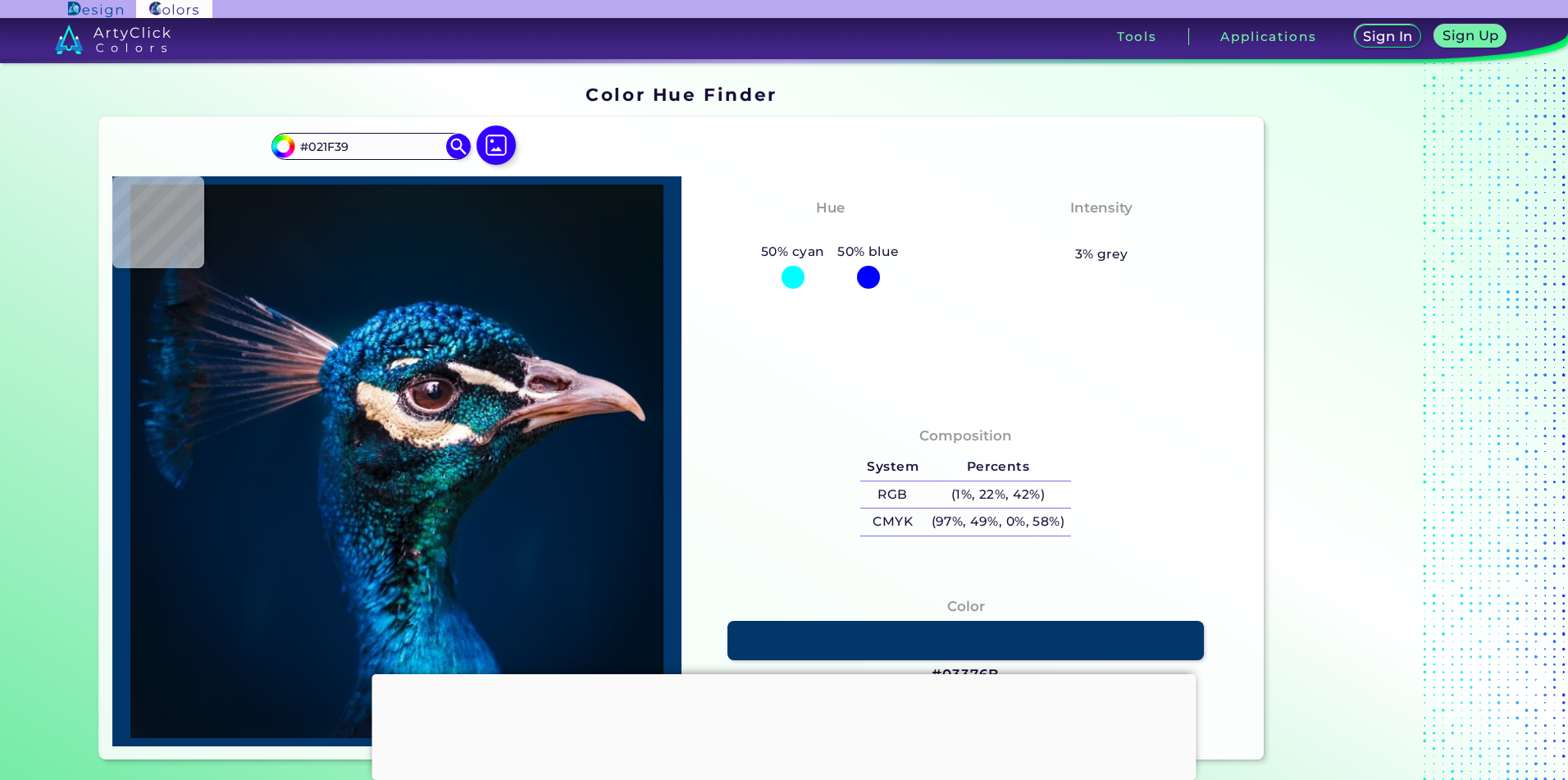
type input "#031f3b"
type input "#031F3B"
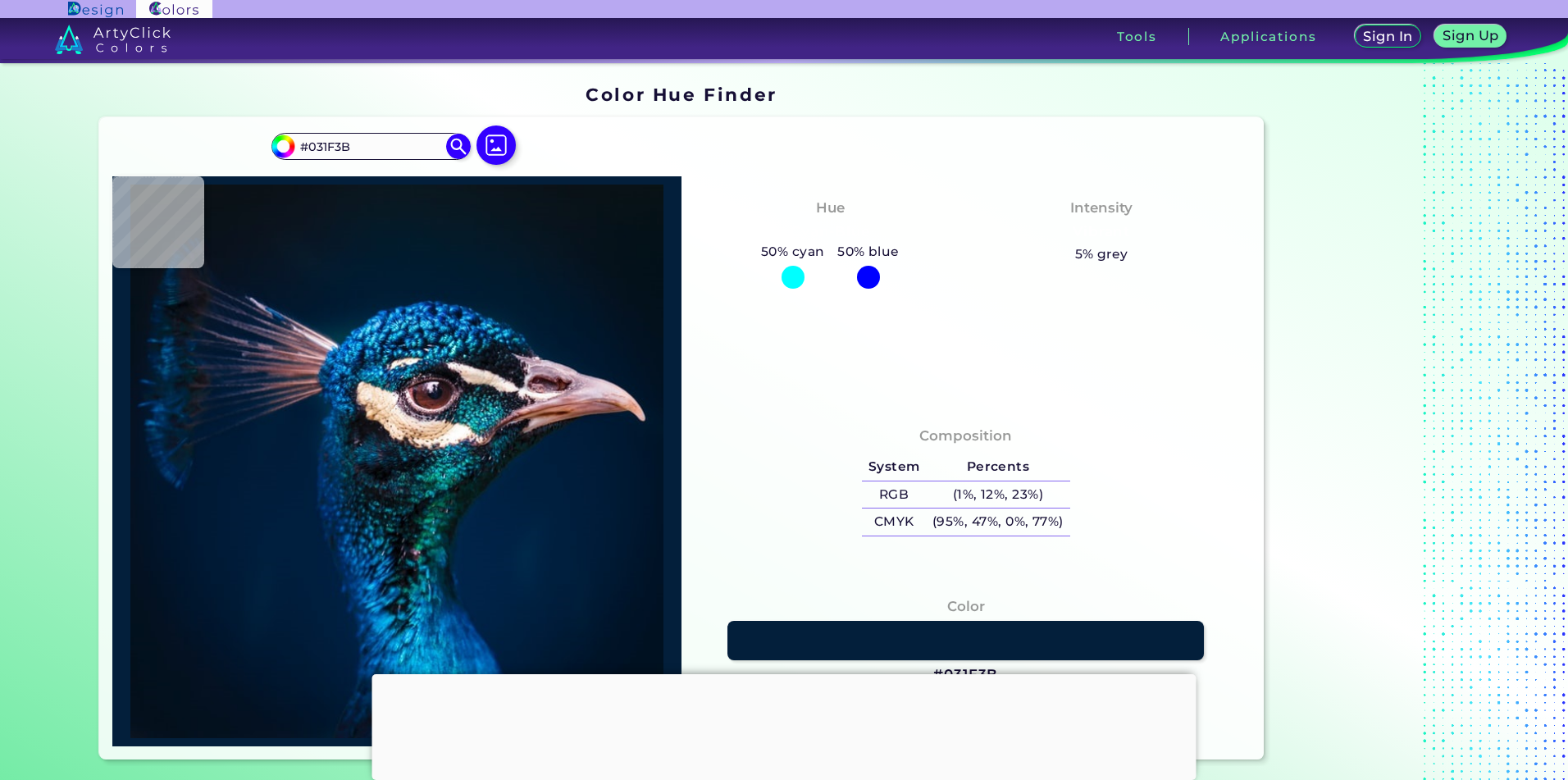
type input "#021e39"
type input "#021E39"
type input "#041c35"
type input "#041C35"
type input "#061c34"
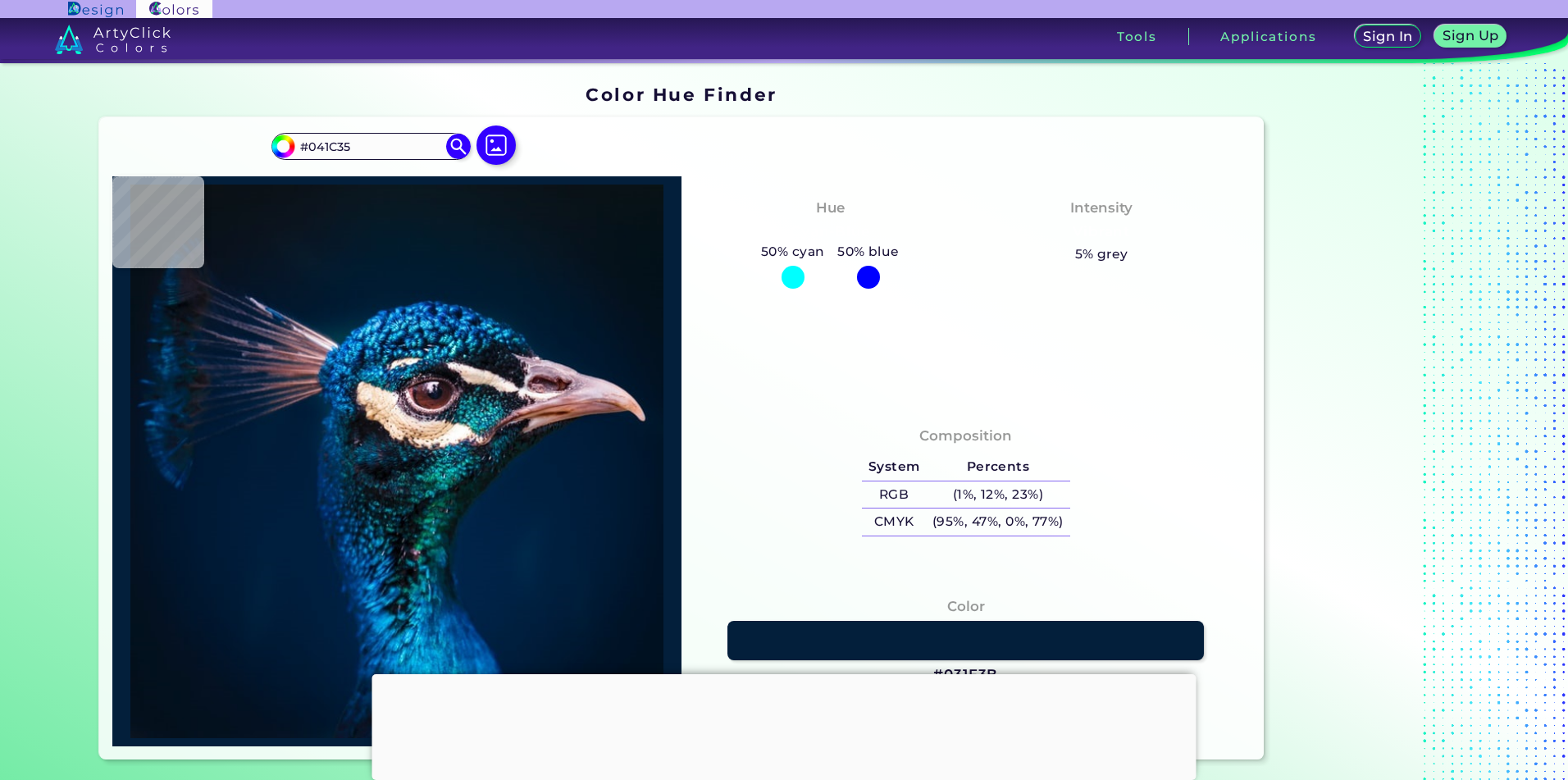
type input "#061C34"
type input "#091e33"
type input "#091E33"
type input "#0b1c2d"
type input "#0B1C2D"
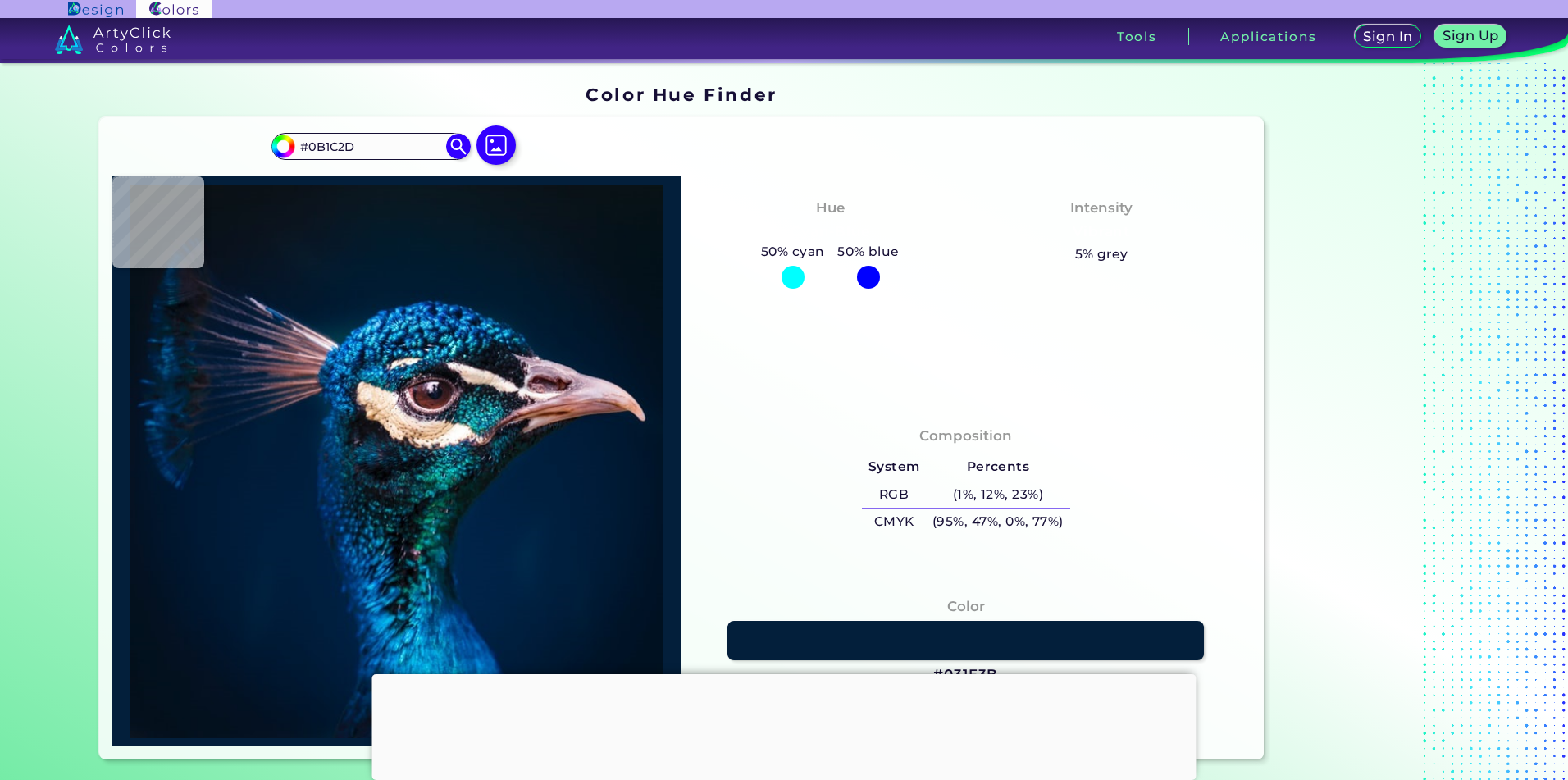
type input "#111c2c"
type input "#111C2C"
type input "#151c2c"
type input "#151C2C"
type input "#121824"
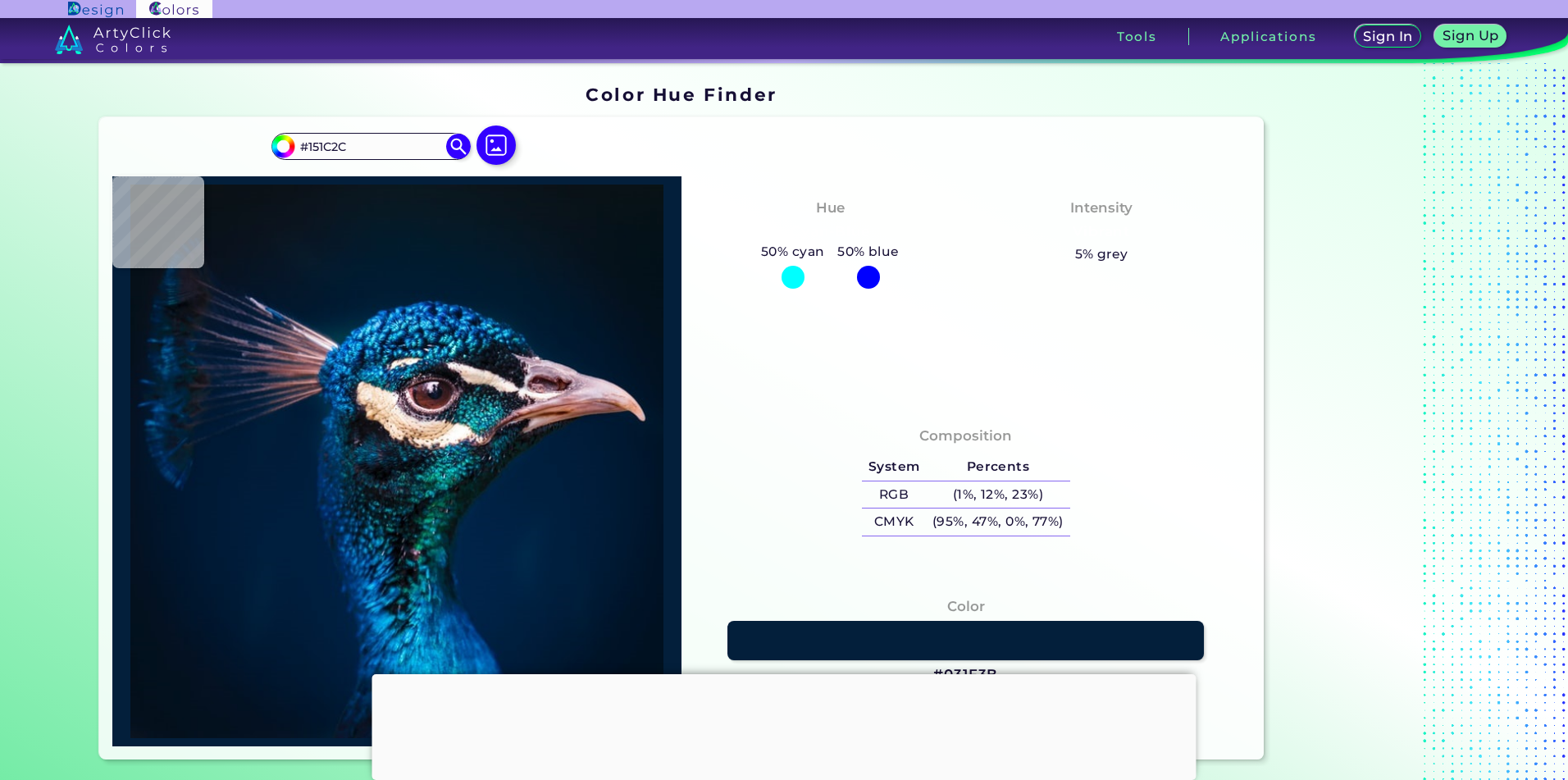
type input "#121824"
type input "#101622"
type input "#0d131f"
type input "#0D131F"
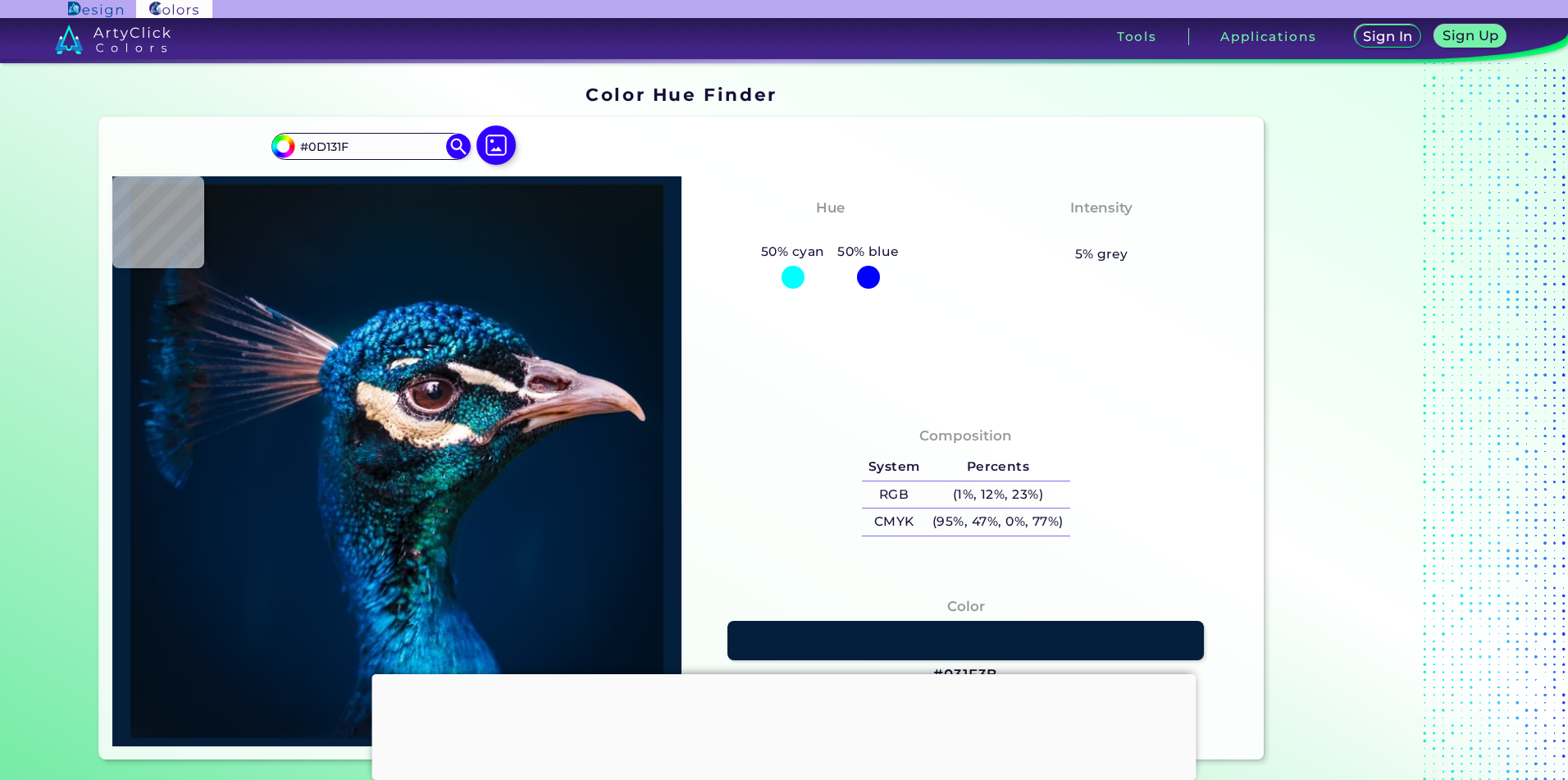
type input "#0a121f"
type input "#0A121F"
type input "#09121f"
type input "#09121F"
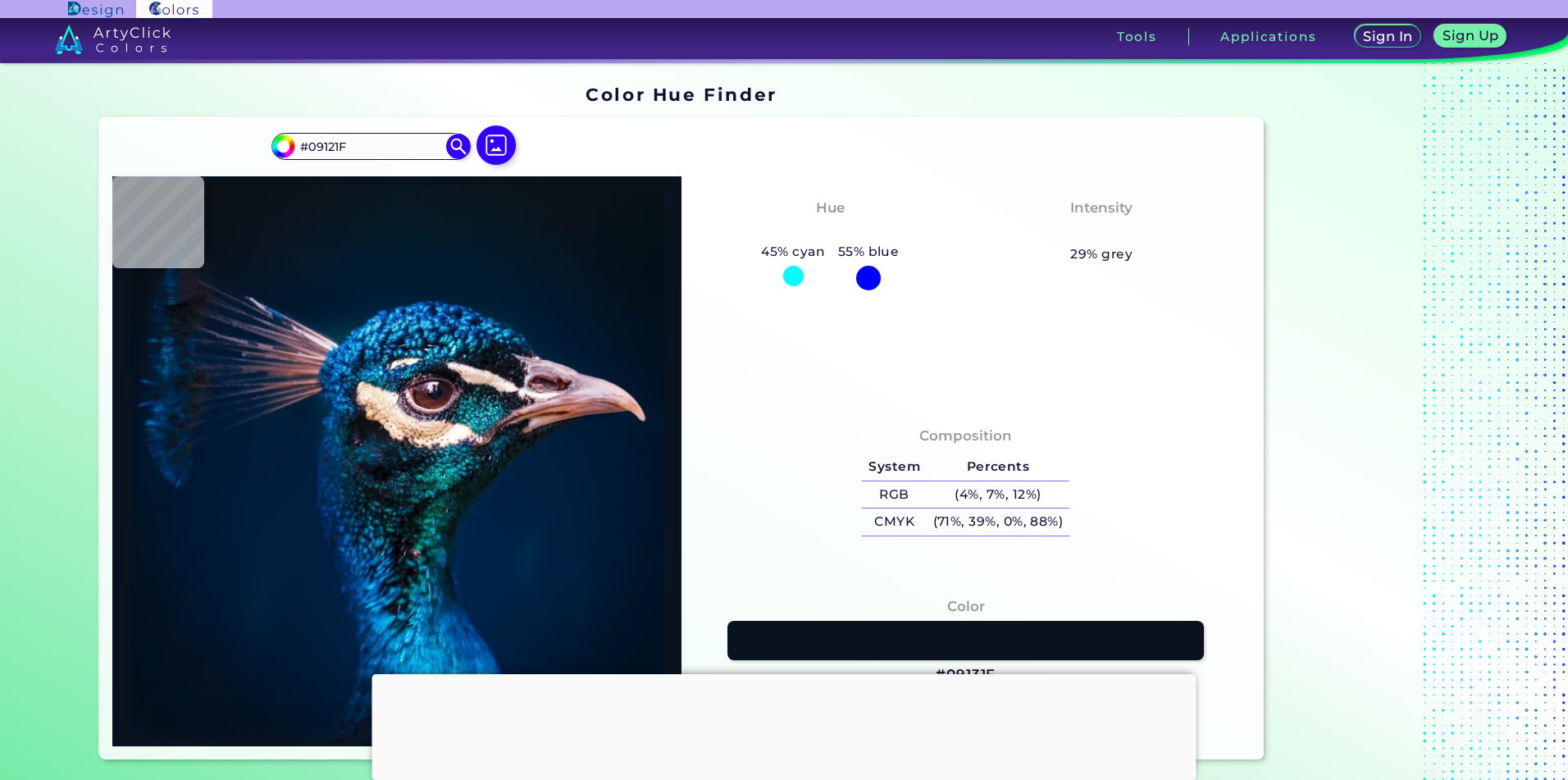
type input "#09131f"
type input "#09131F"
type input "#09131d"
type input "#09131D"
type input "#09131f"
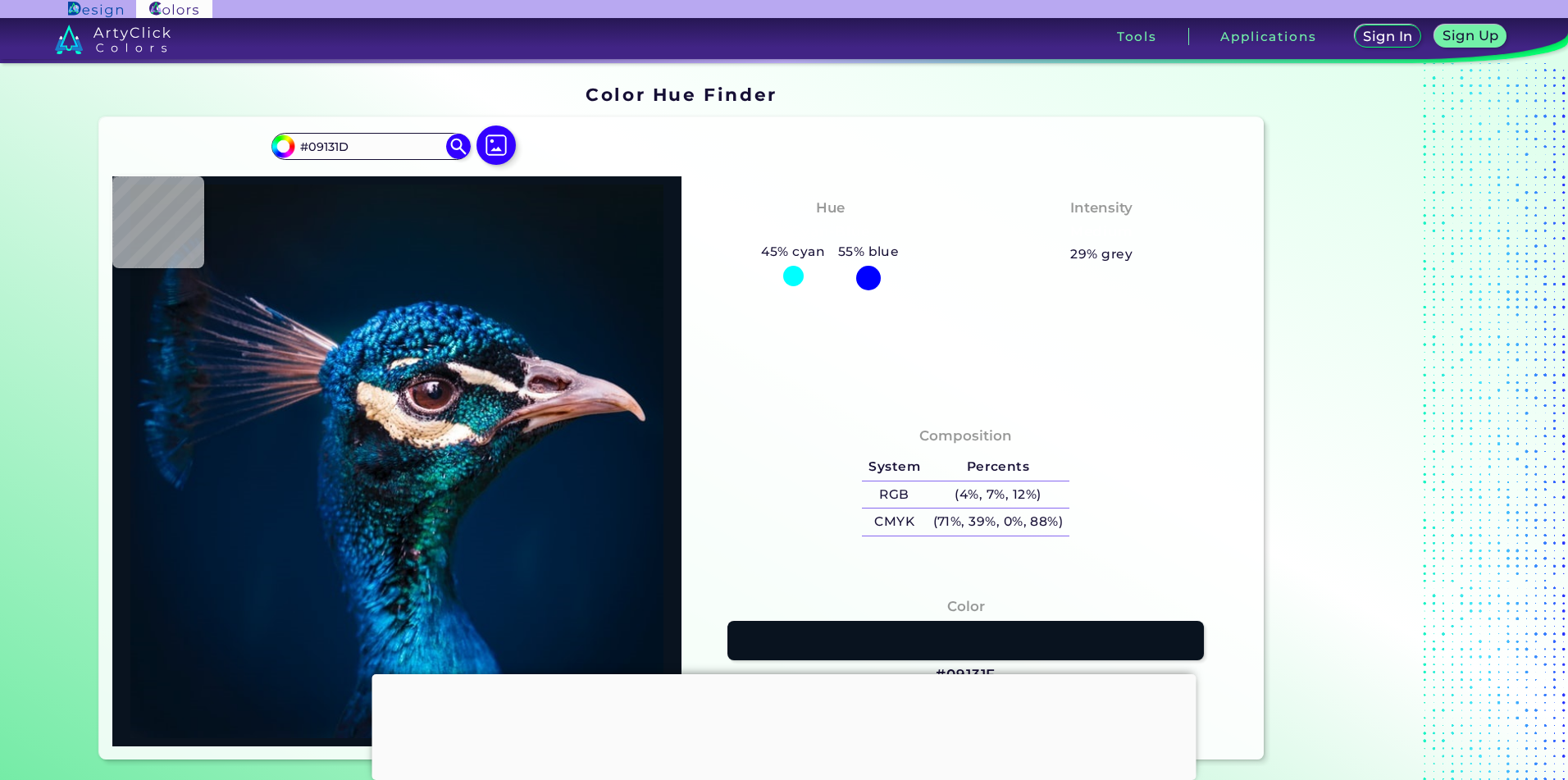
type input "#09131F"
type input "#071321"
type input "#081422"
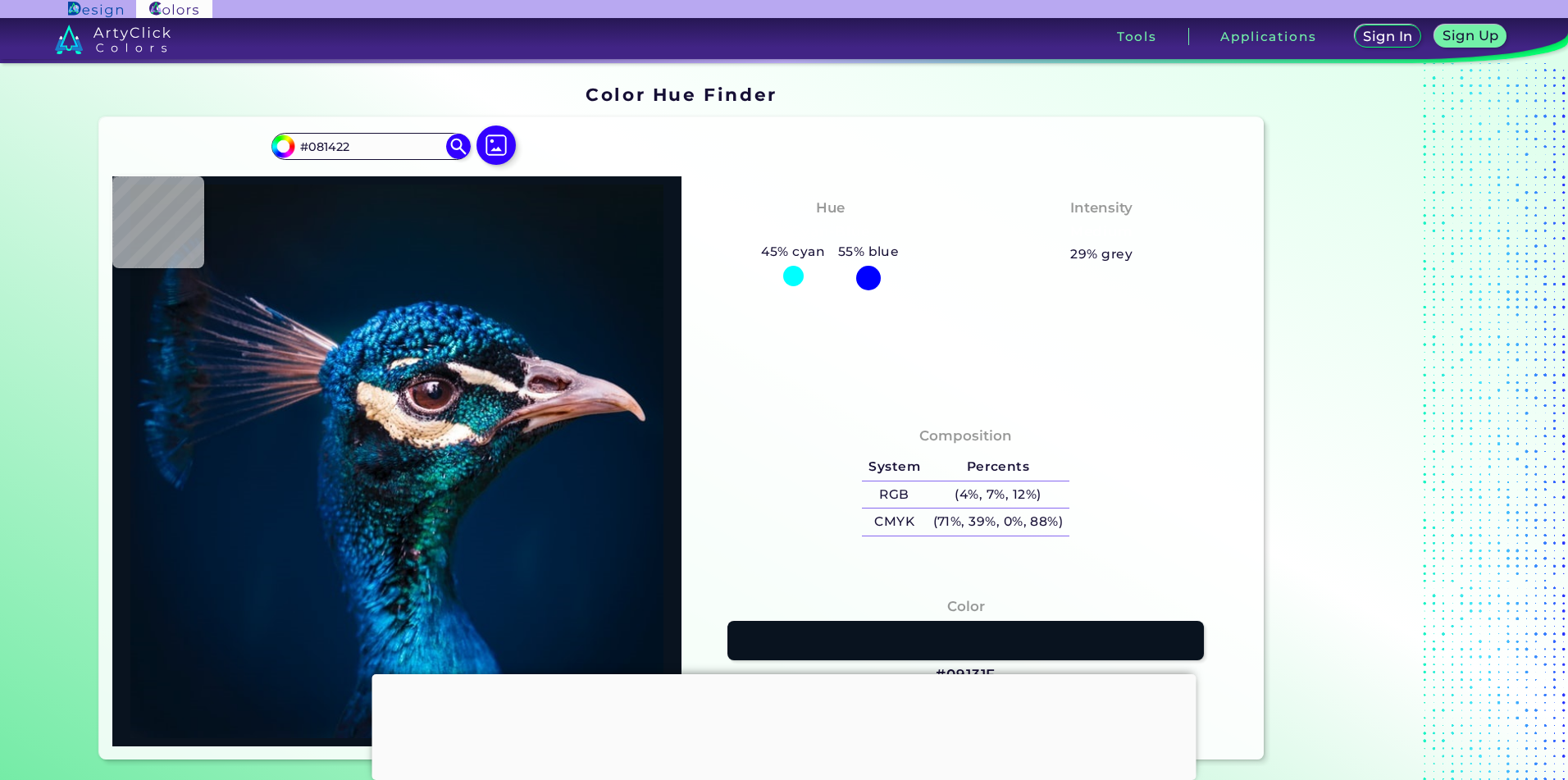
type input "#071522"
type input "#071424"
type input "#081525"
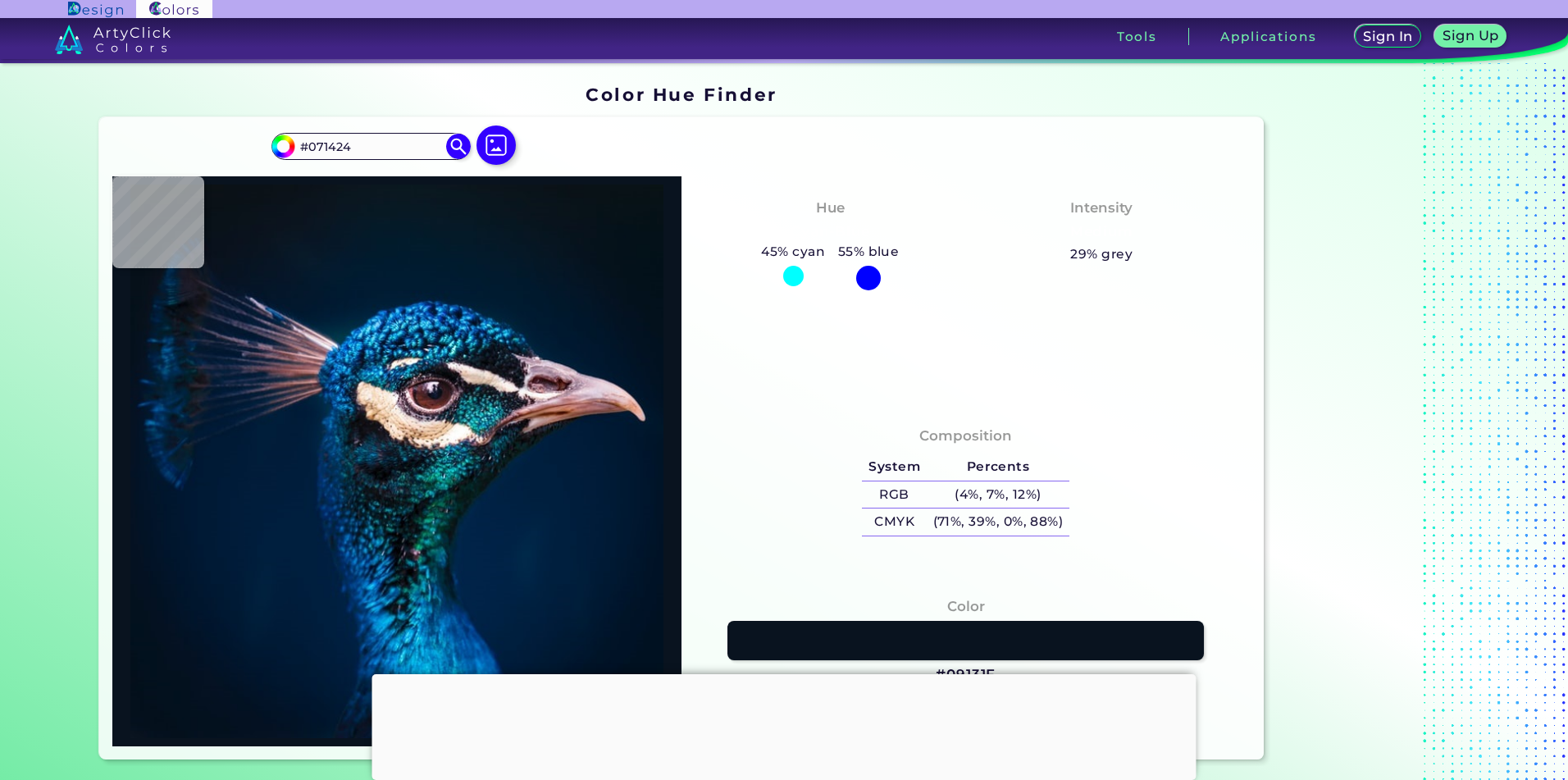
type input "#081525"
type input "#071525"
type input "#061528"
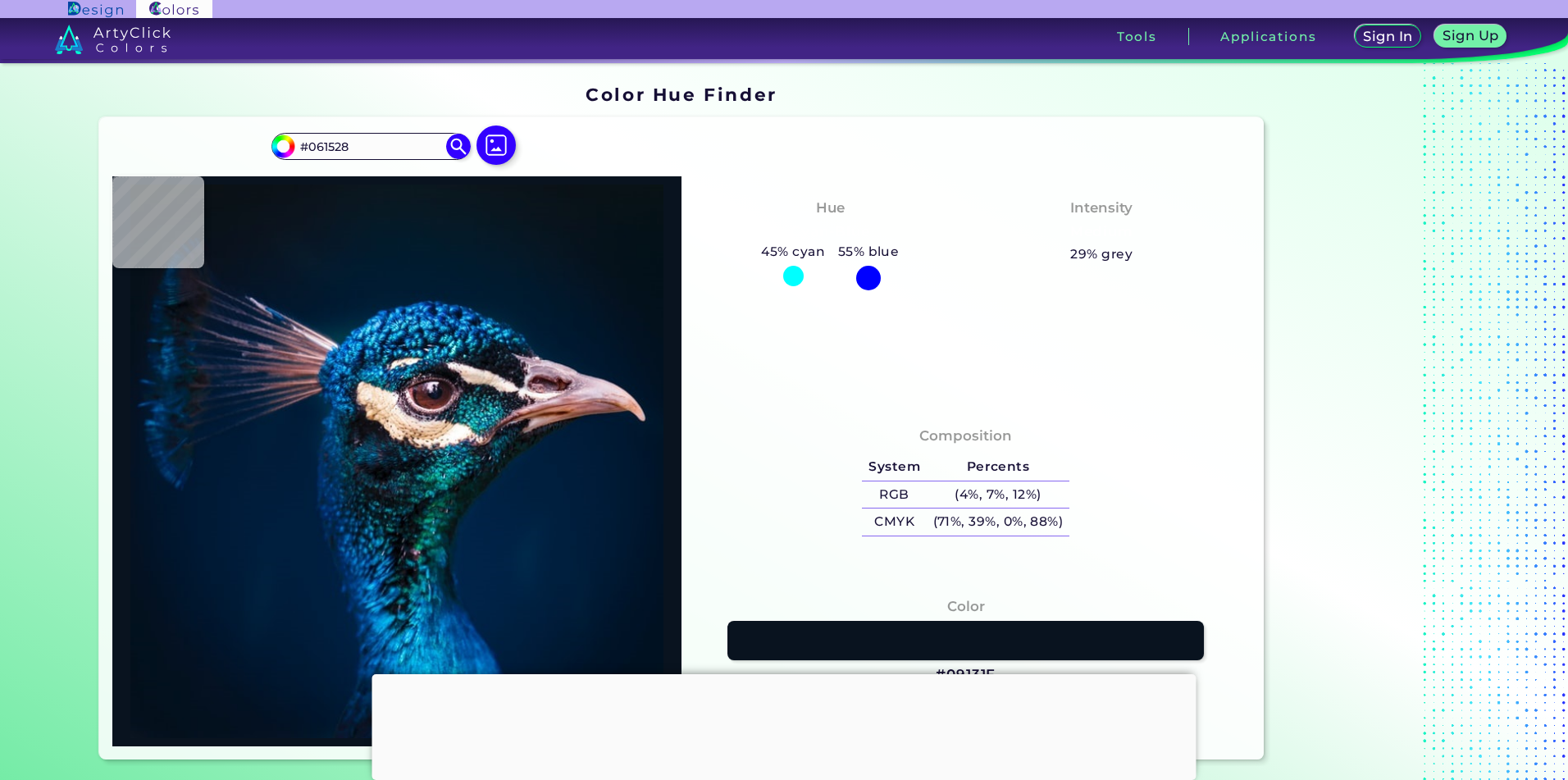
type input "#071629"
type input "#061629"
type input "#061729"
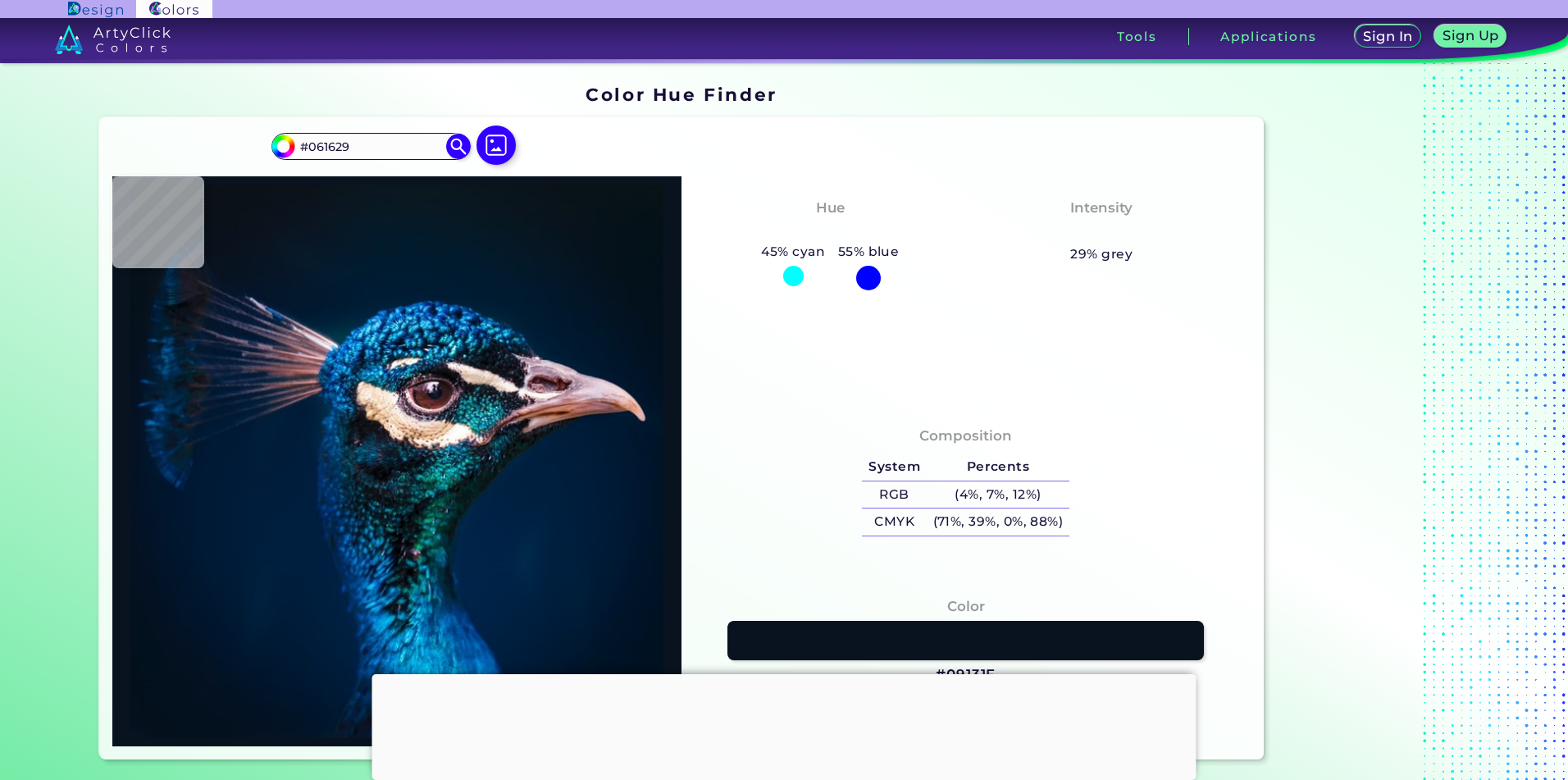
type input "#061729"
type input "#041728"
type input "#03182b"
type input "#03182B"
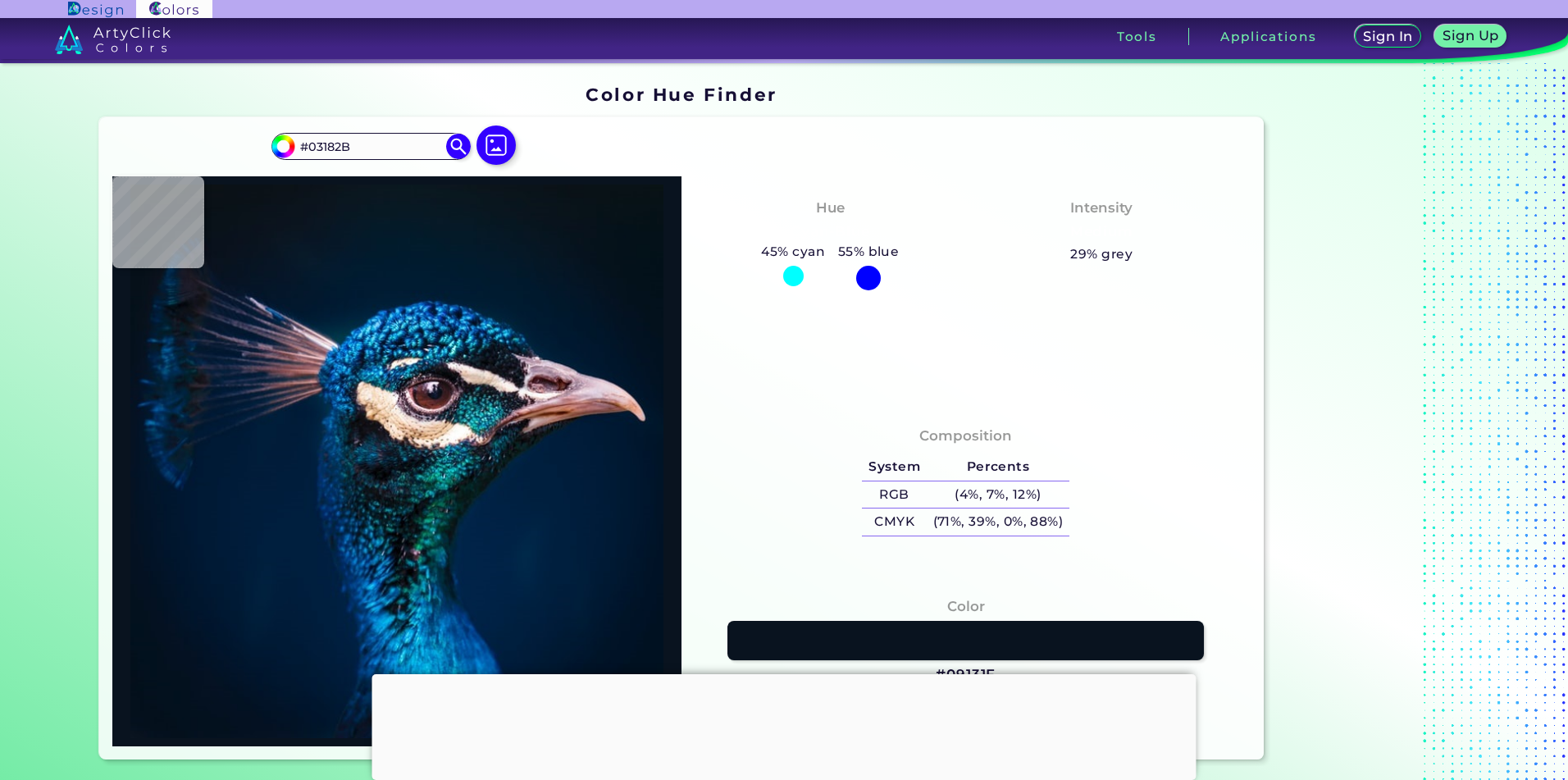
type input "#03182d"
type input "#03182D"
type input "#02182e"
type input "#02182E"
type input "#02182f"
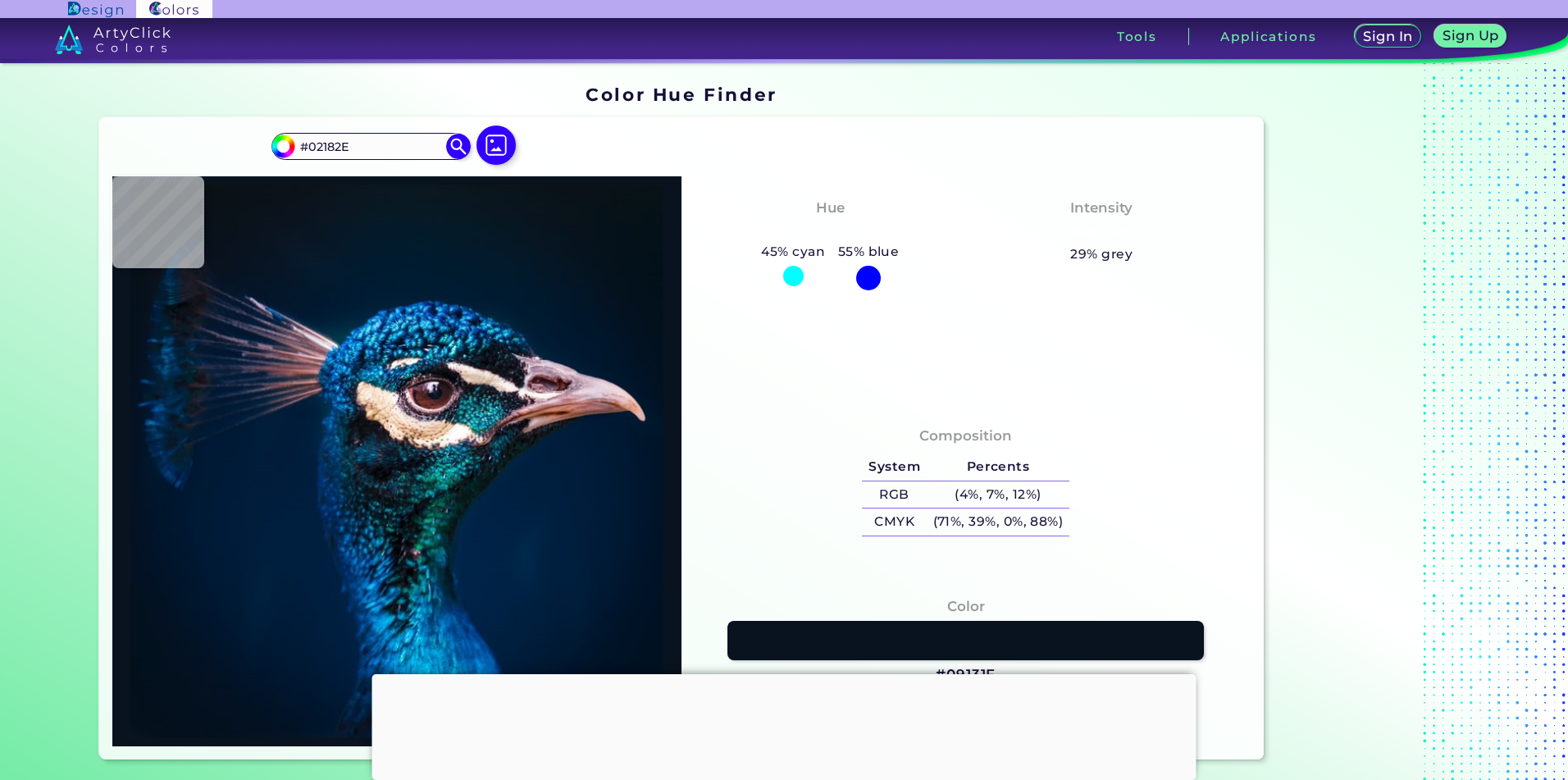
type input "#02182F"
type input "#001830"
type input "#011b32"
type input "#011B32"
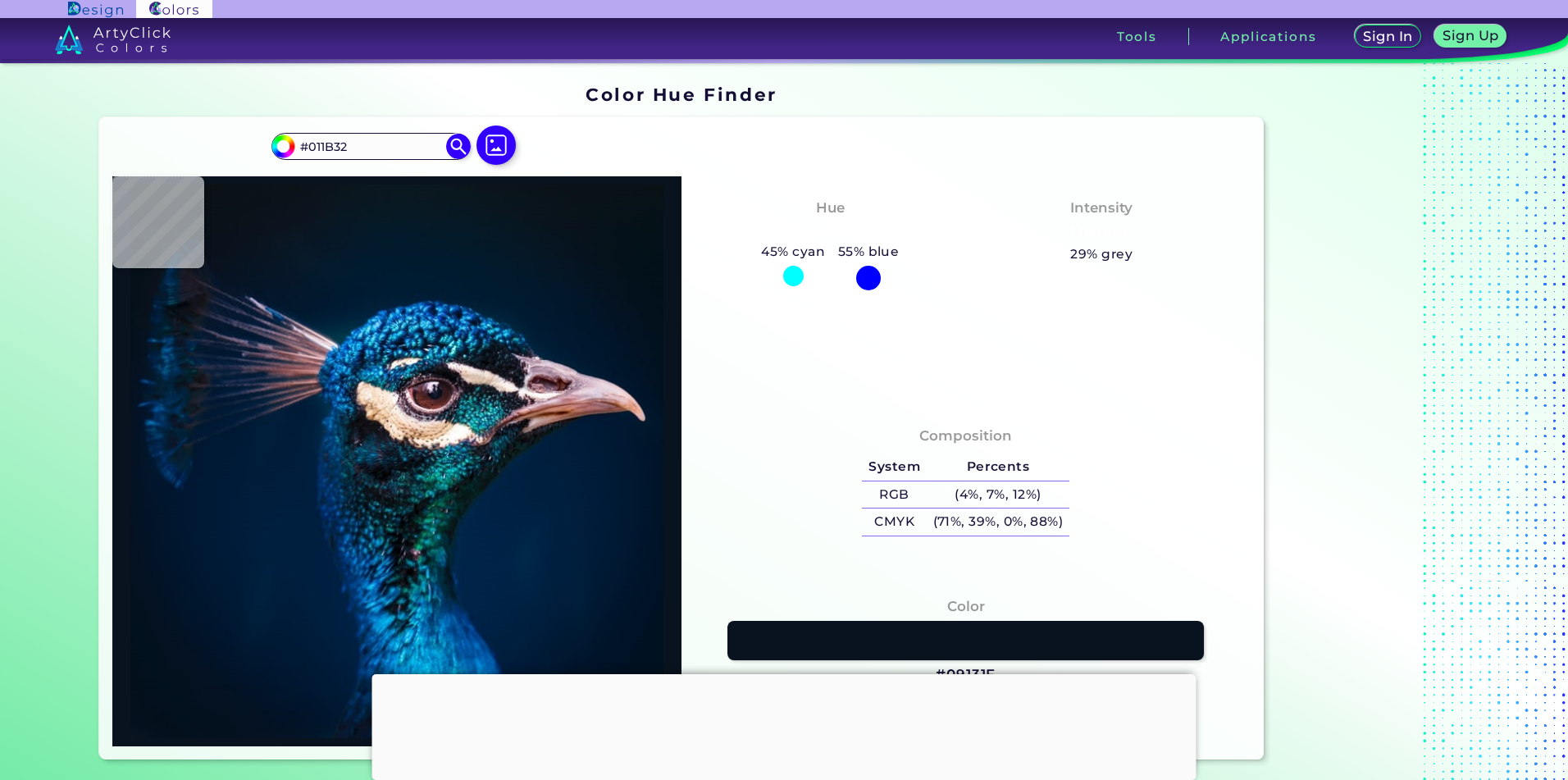
type input "#001c34"
type input "#001C34"
type input "#001f39"
type input "#001F39"
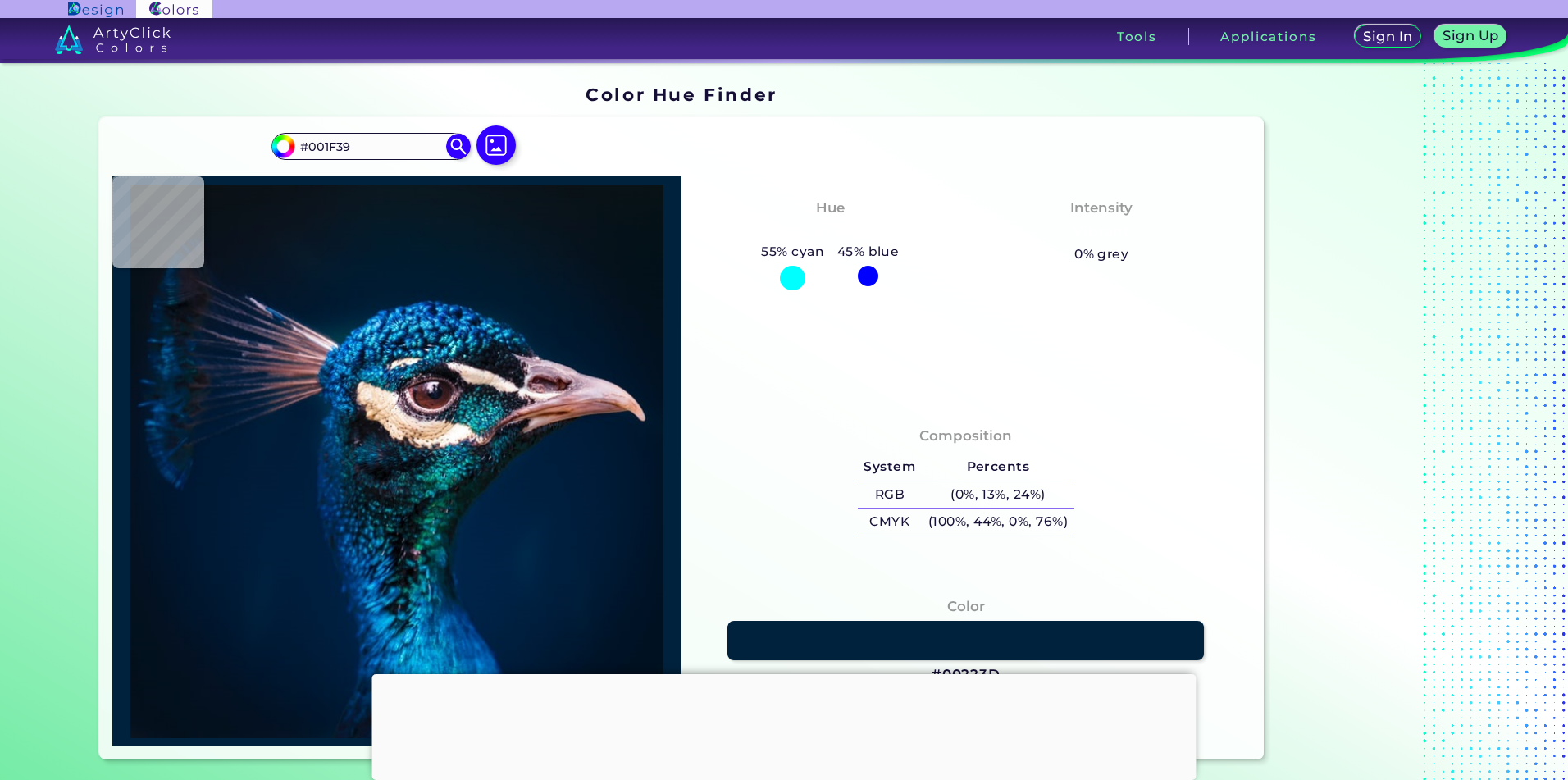
type input "#00223d"
type input "#00223D"
type input "#022b3f"
type input "#022B3F"
type input "#1383d5"
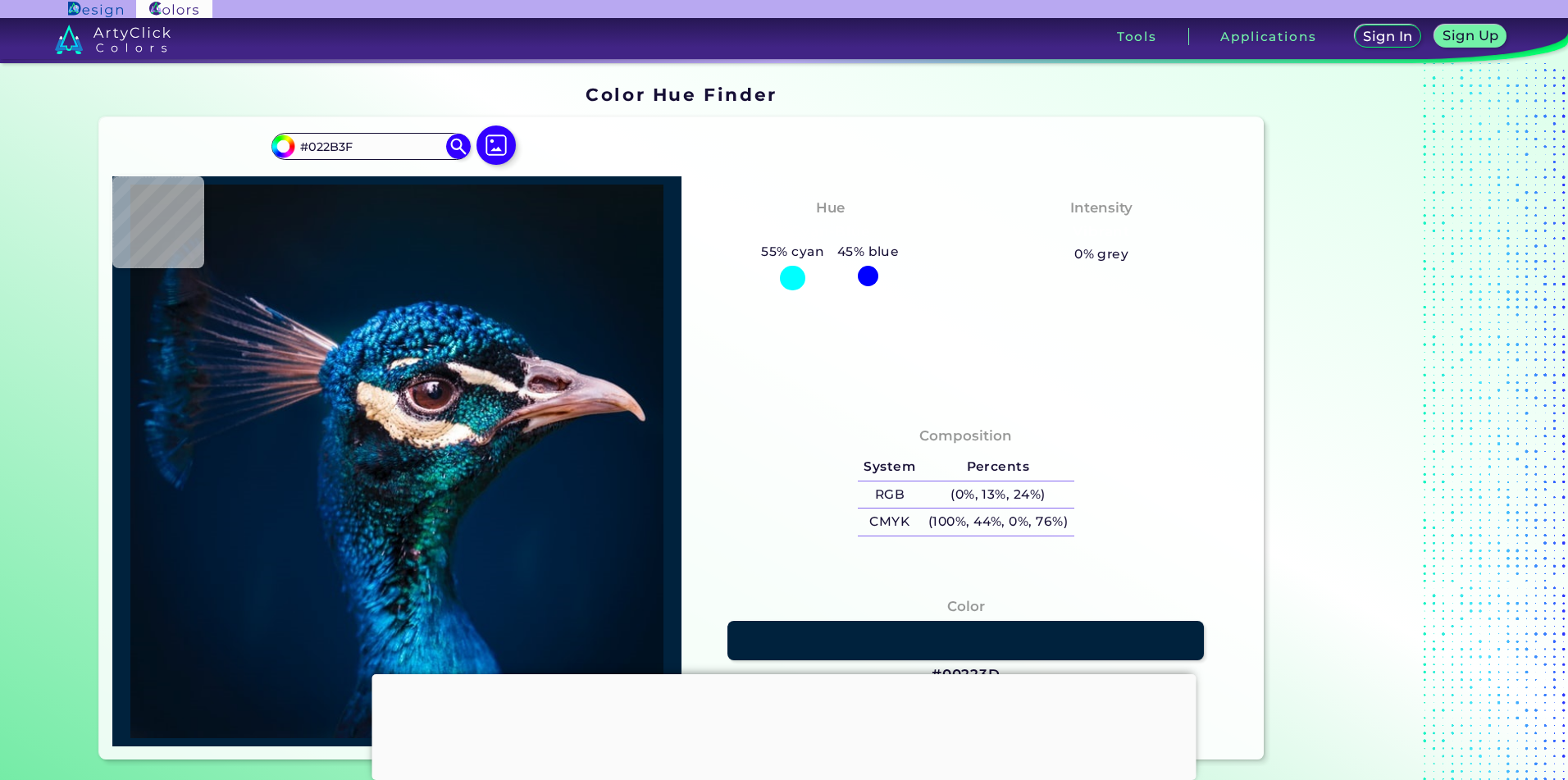
type input "#1383D5"
type input "#5edfff"
type input "#5EDFFF"
type input "#00346a"
type input "#00346A"
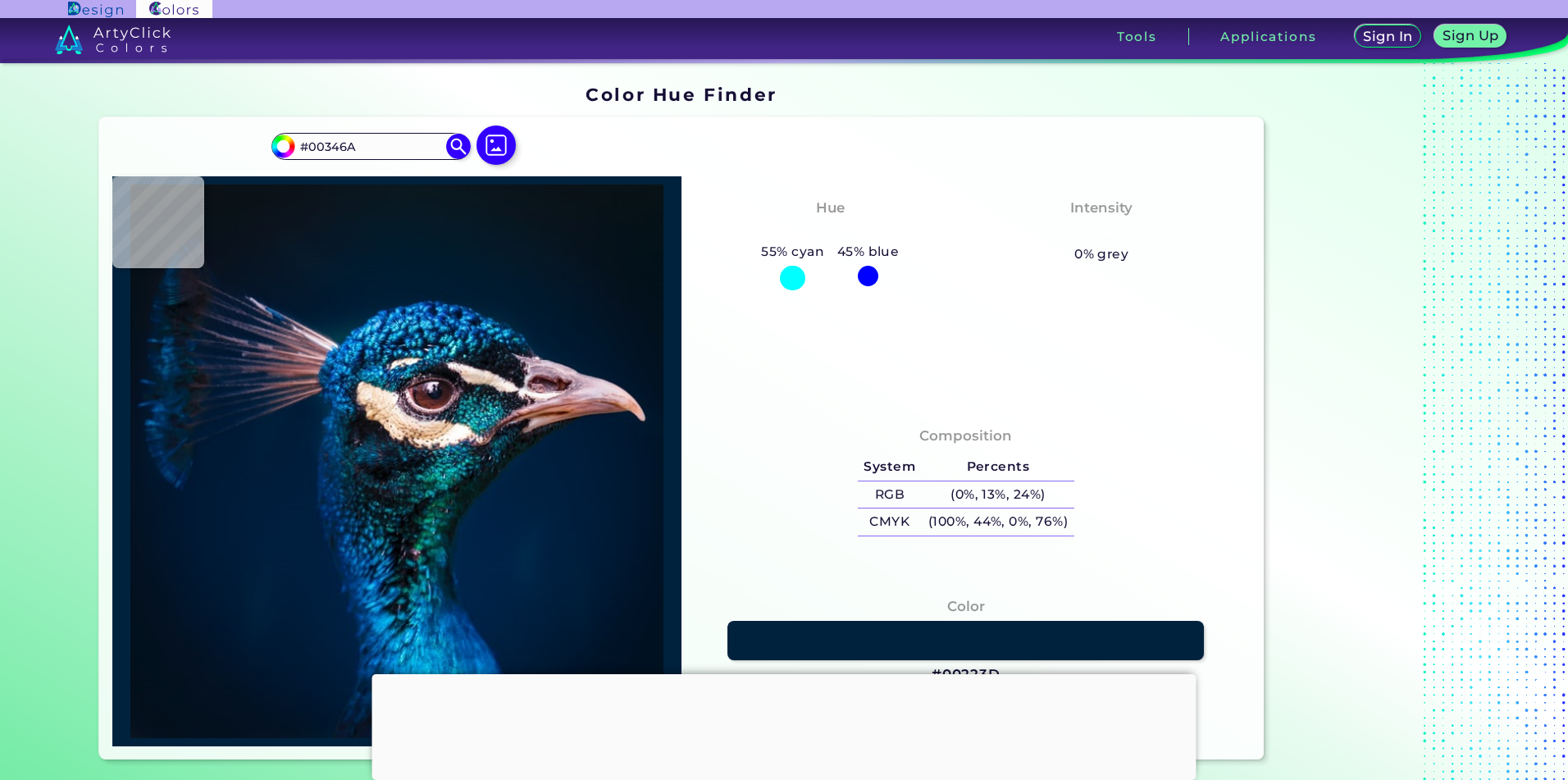
type input "#30b3d9"
type input "#30B3D9"
type input "#195289"
type input "#2a6d9c"
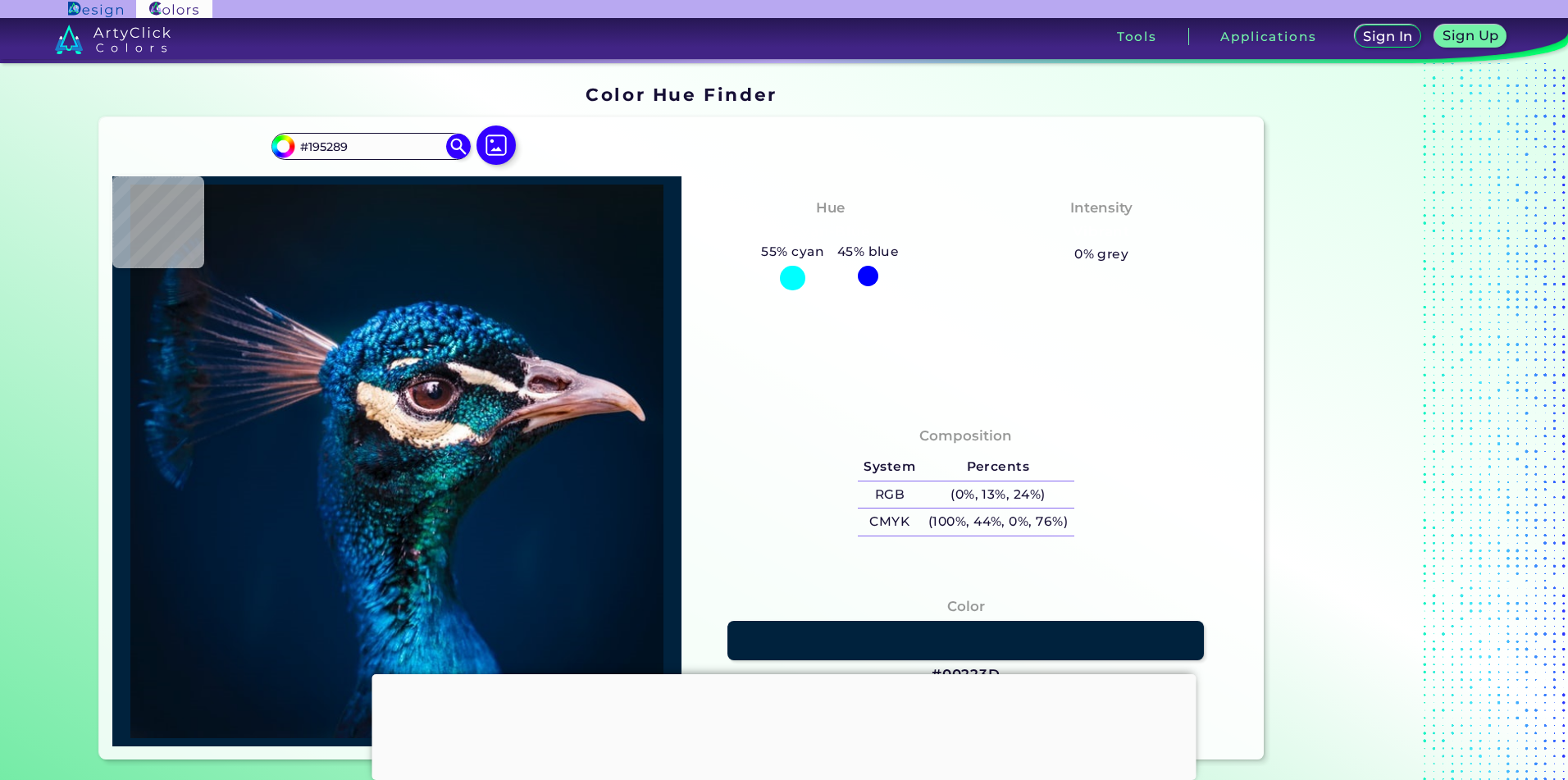
type input "#2A6D9C"
type input "#011b35"
type input "#011B35"
type input "#051a36"
type input "#051A36"
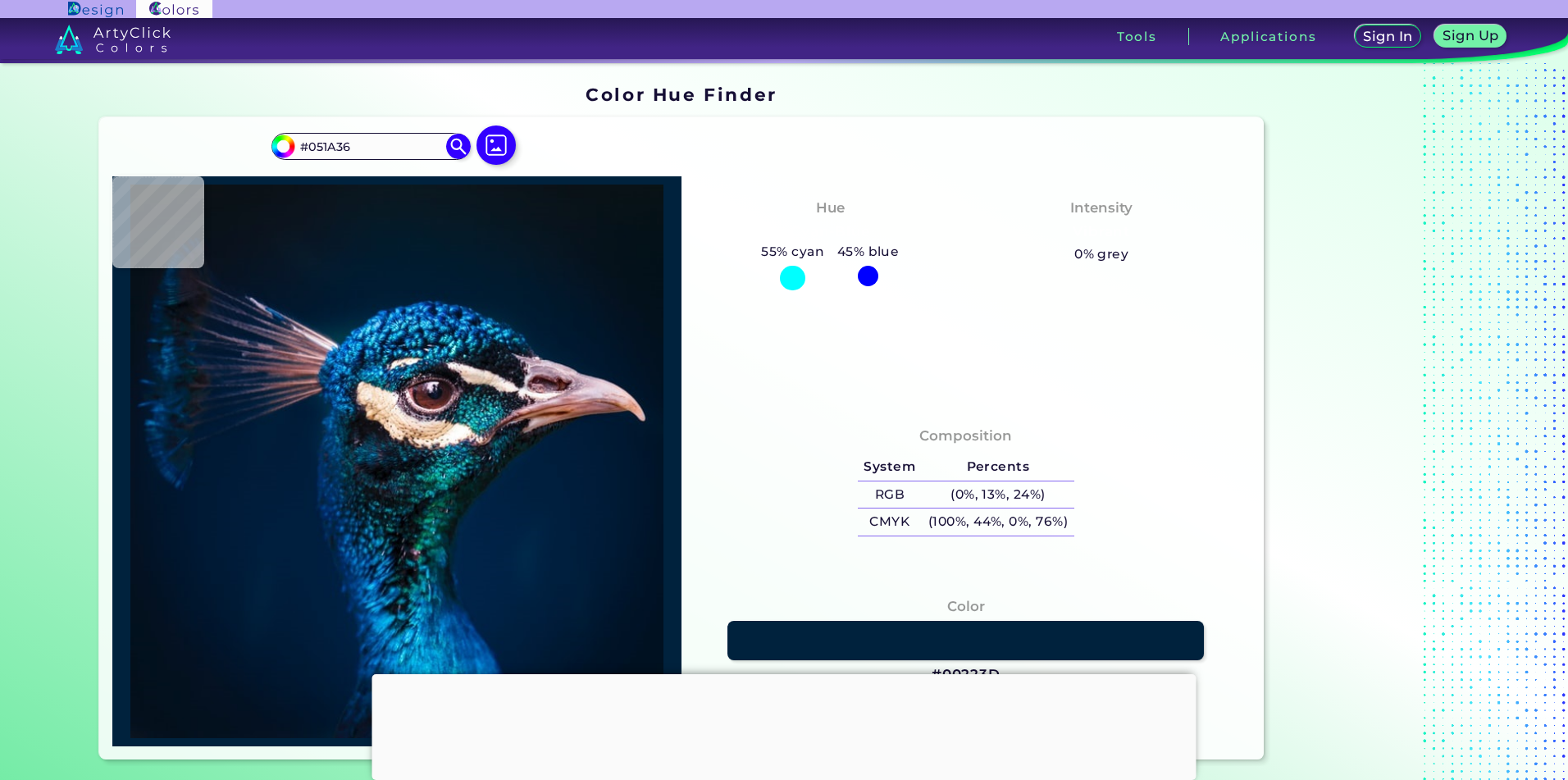
type input "#093155"
type input "#00162a"
type input "#00162A"
type input "#03224e"
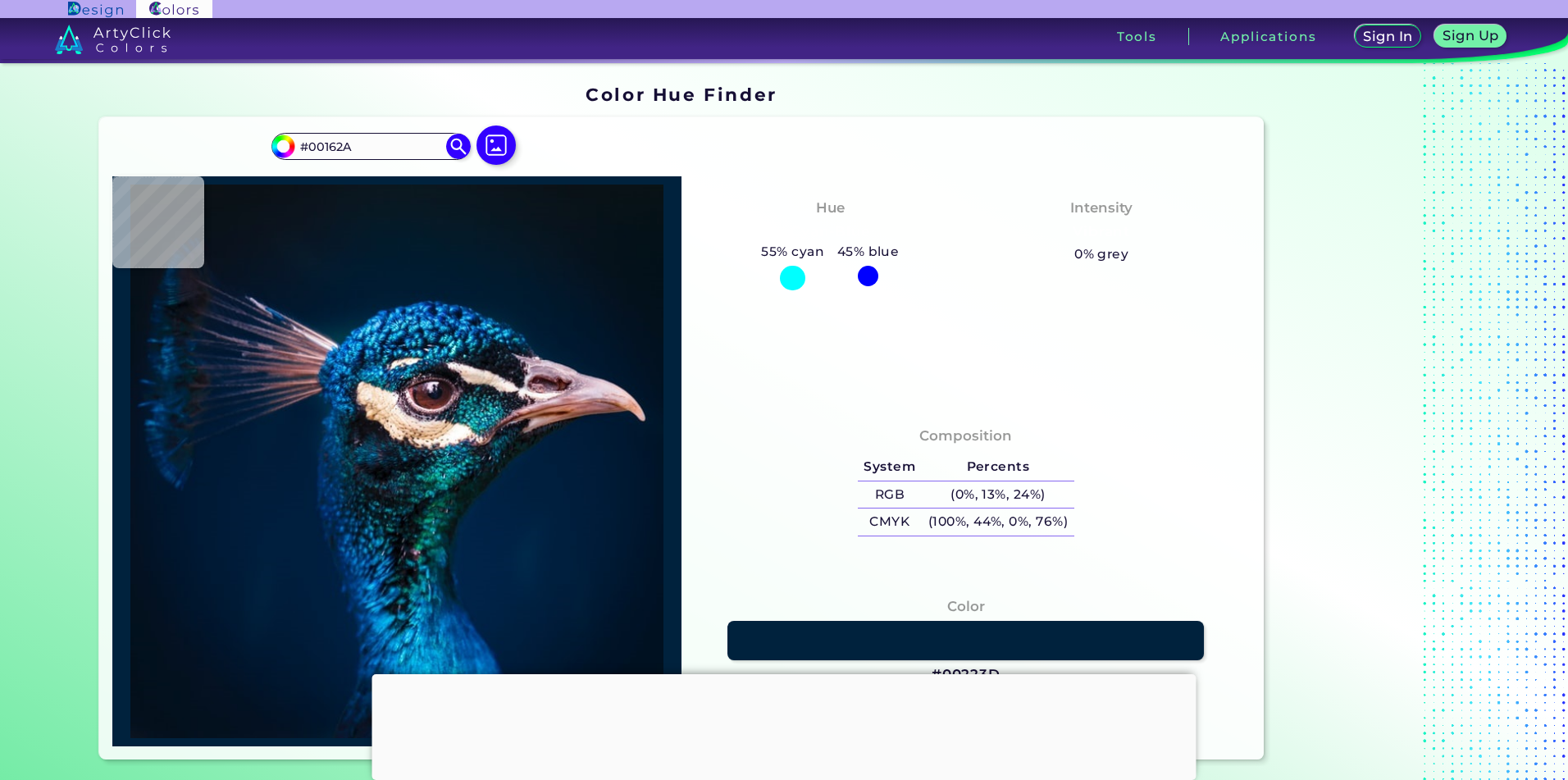
type input "#03224E"
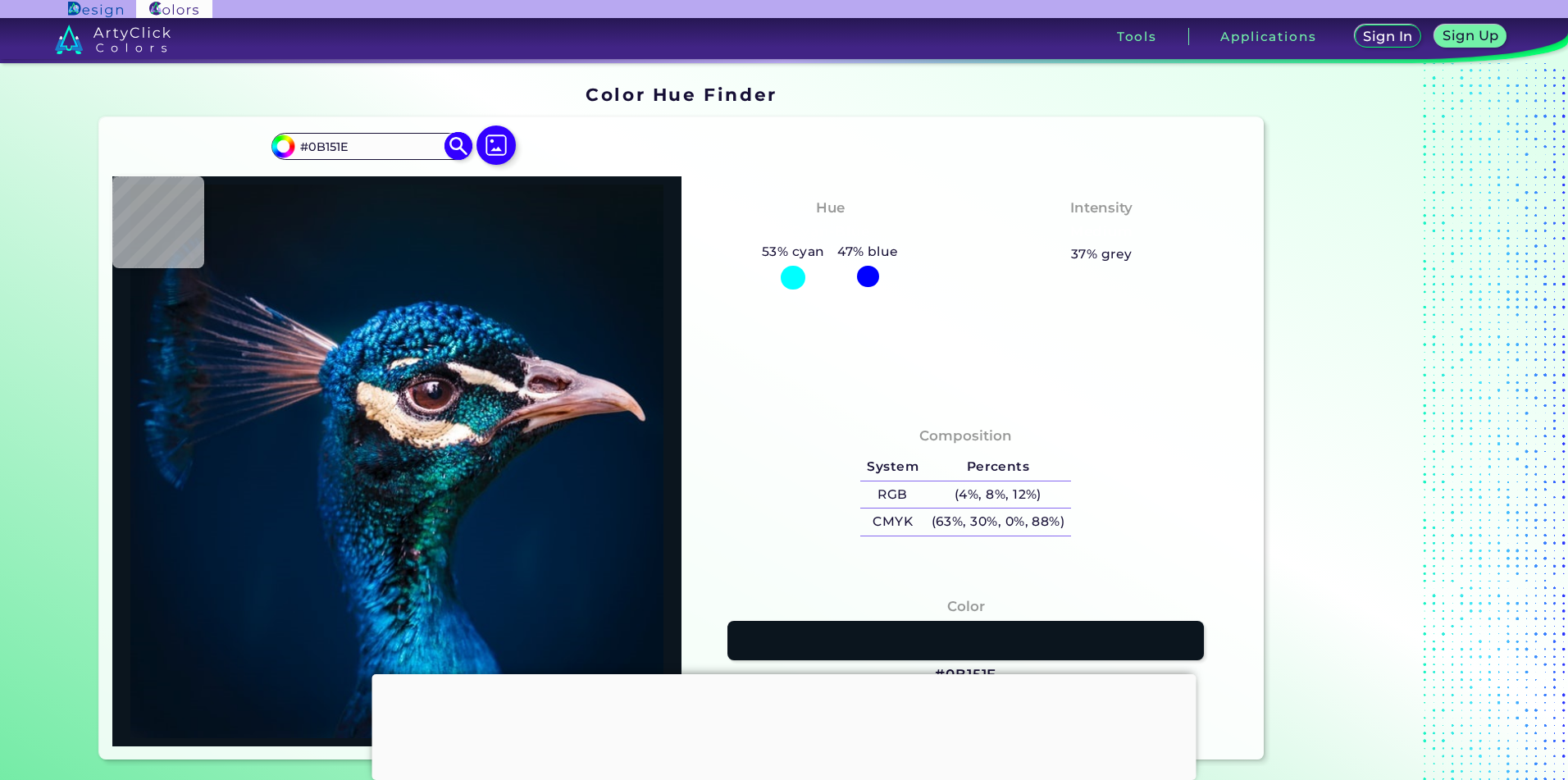
click at [287, 152] on img at bounding box center [283, 146] width 25 height 25
click at [280, 145] on input "#0b151e" at bounding box center [281, 144] width 21 height 21
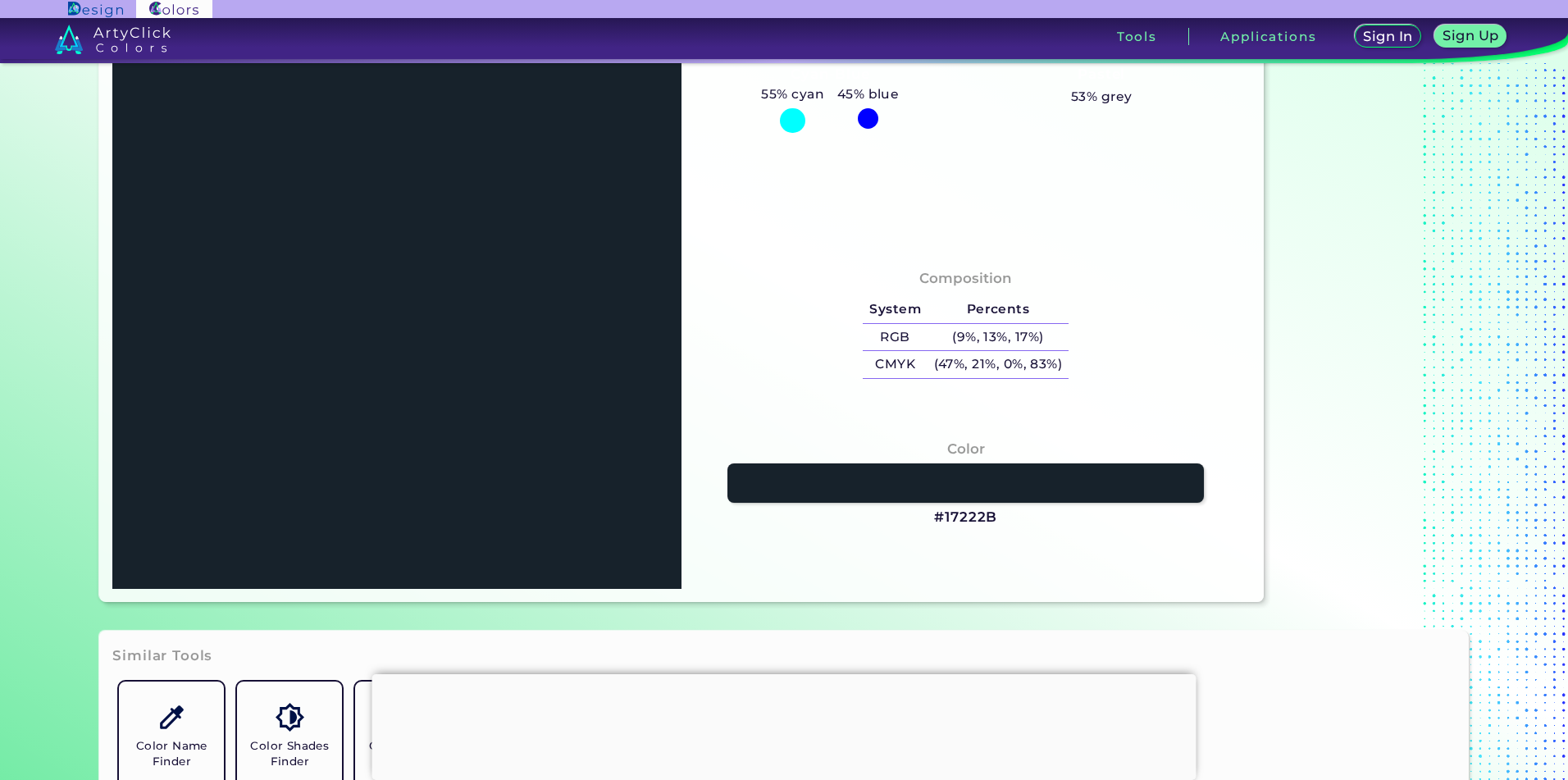
scroll to position [197, 0]
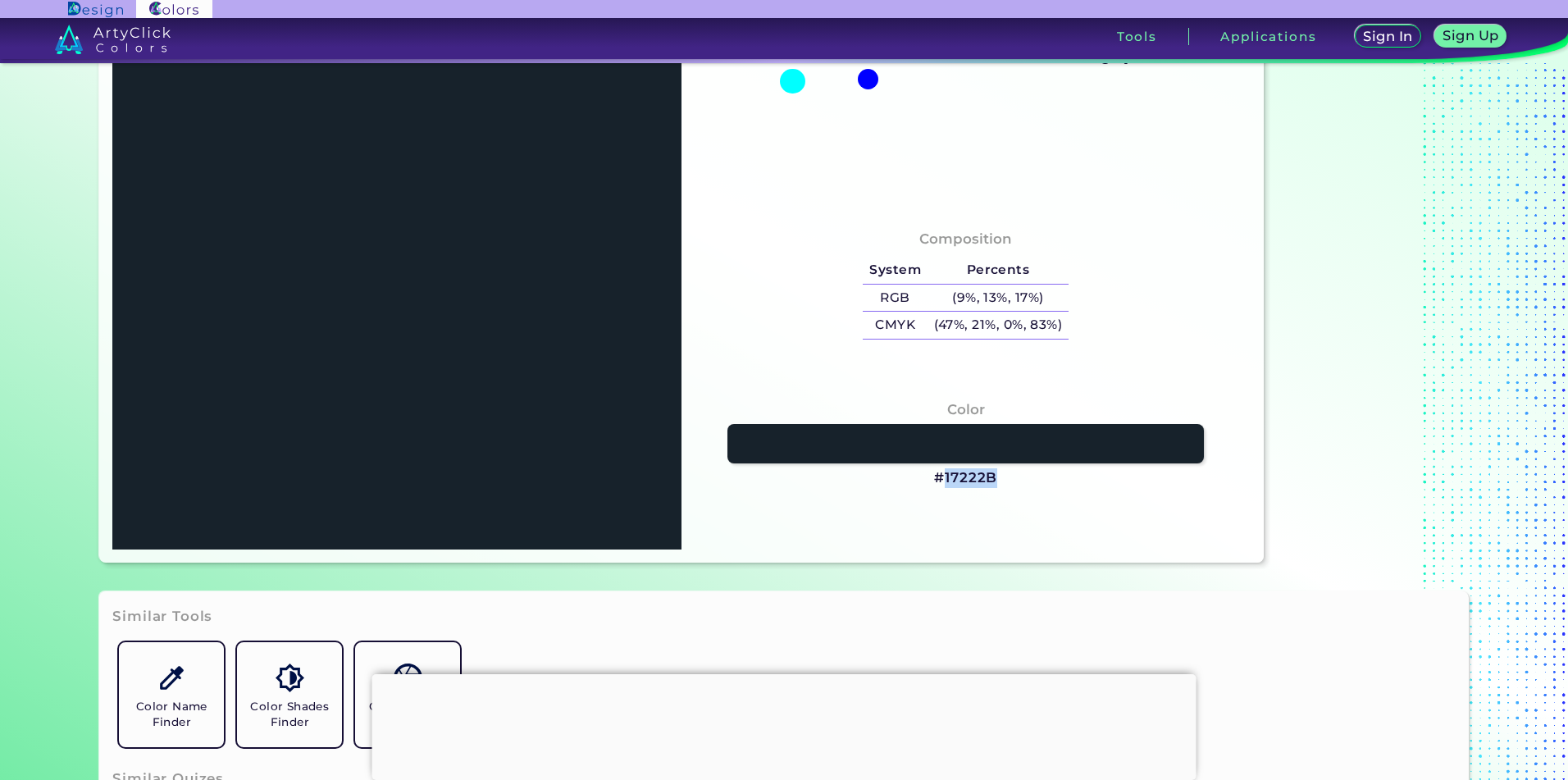
drag, startPoint x: 994, startPoint y: 476, endPoint x: 943, endPoint y: 480, distance: 51.2
click at [942, 480] on div "Color #17222B" at bounding box center [967, 444] width 543 height 106
copy h3 "17222B"
